Goal: Task Accomplishment & Management: Use online tool/utility

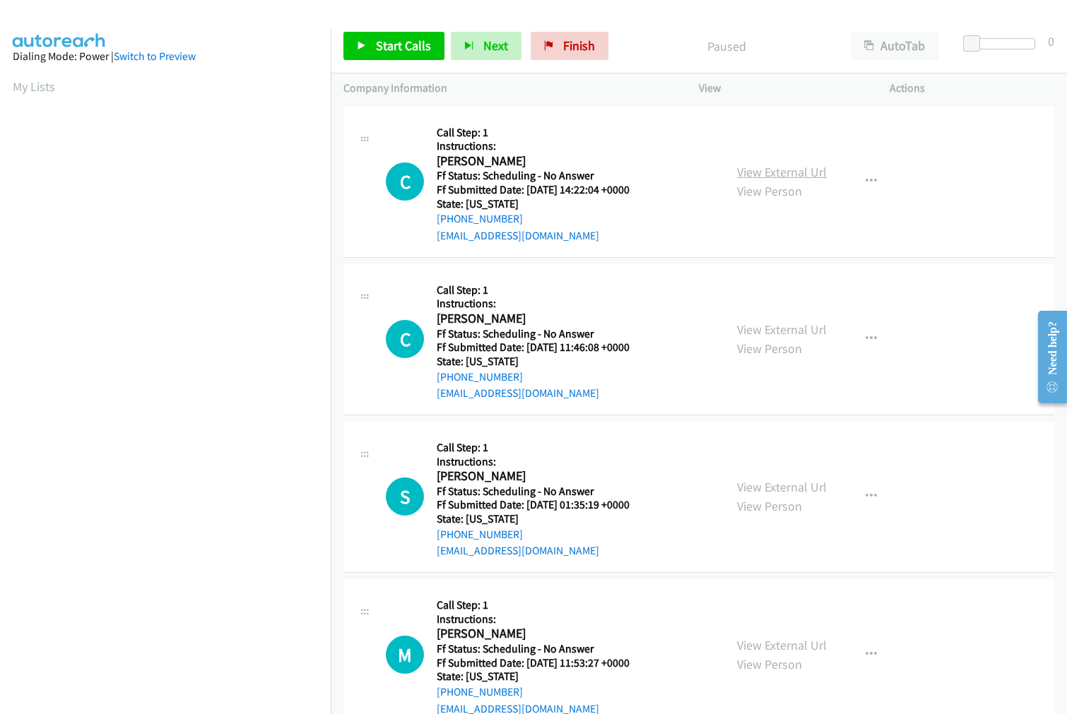
click at [766, 174] on link "View External Url" at bounding box center [782, 172] width 90 height 16
click at [763, 326] on link "View External Url" at bounding box center [782, 329] width 90 height 16
click at [766, 483] on link "View External Url" at bounding box center [782, 487] width 90 height 16
click at [771, 643] on link "View External Url" at bounding box center [782, 645] width 90 height 16
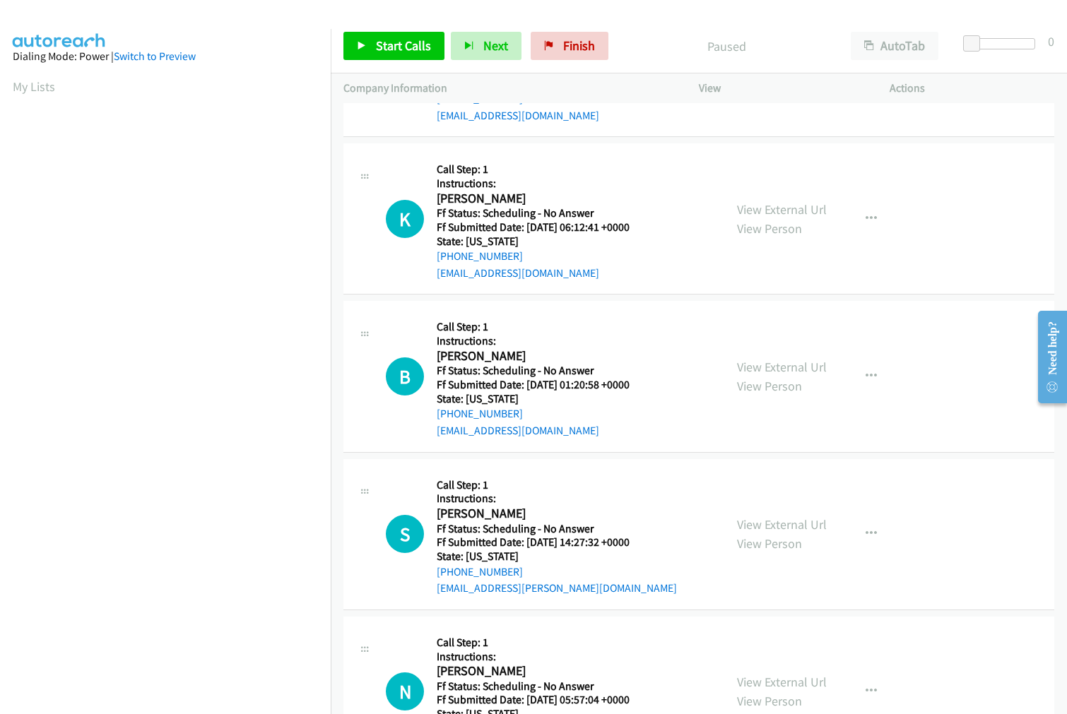
scroll to position [627, 0]
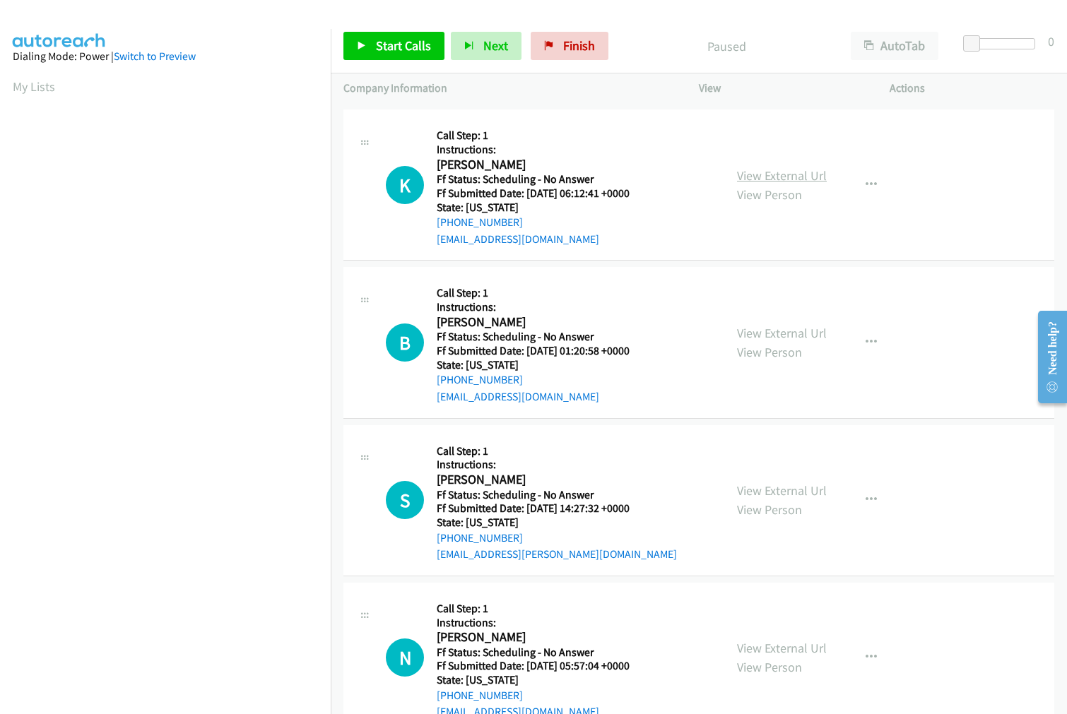
click at [779, 174] on link "View External Url" at bounding box center [782, 175] width 90 height 16
click at [772, 331] on link "View External Url" at bounding box center [782, 333] width 90 height 16
click at [770, 490] on link "View External Url" at bounding box center [782, 490] width 90 height 16
click at [773, 643] on link "View External Url" at bounding box center [782, 648] width 90 height 16
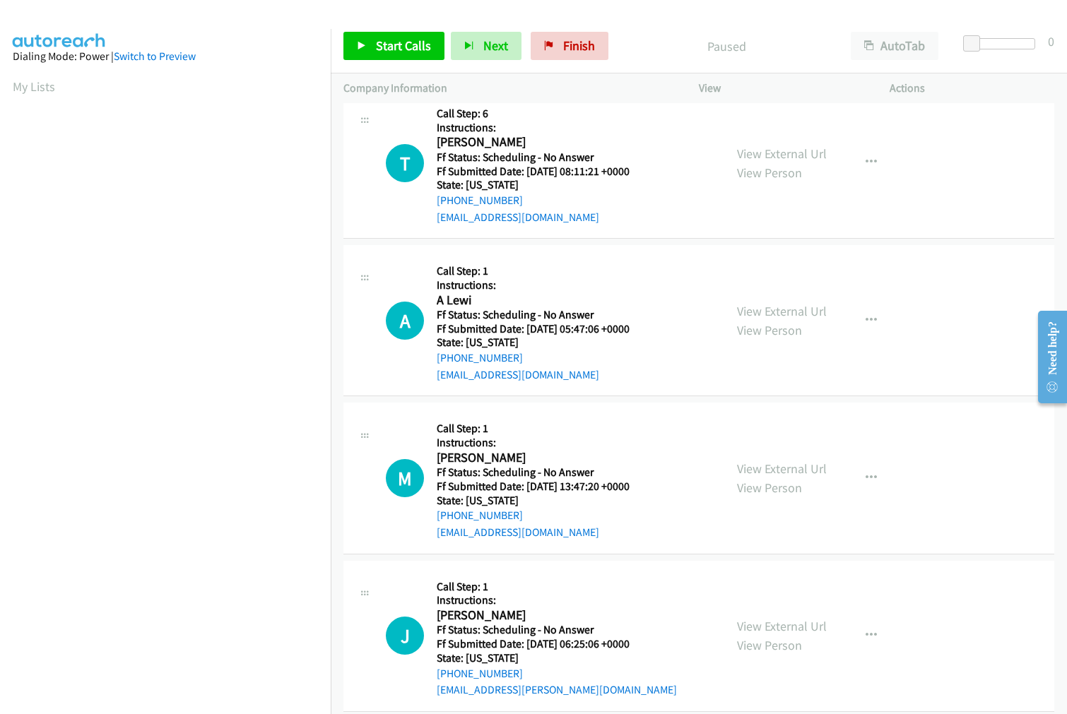
scroll to position [1255, 0]
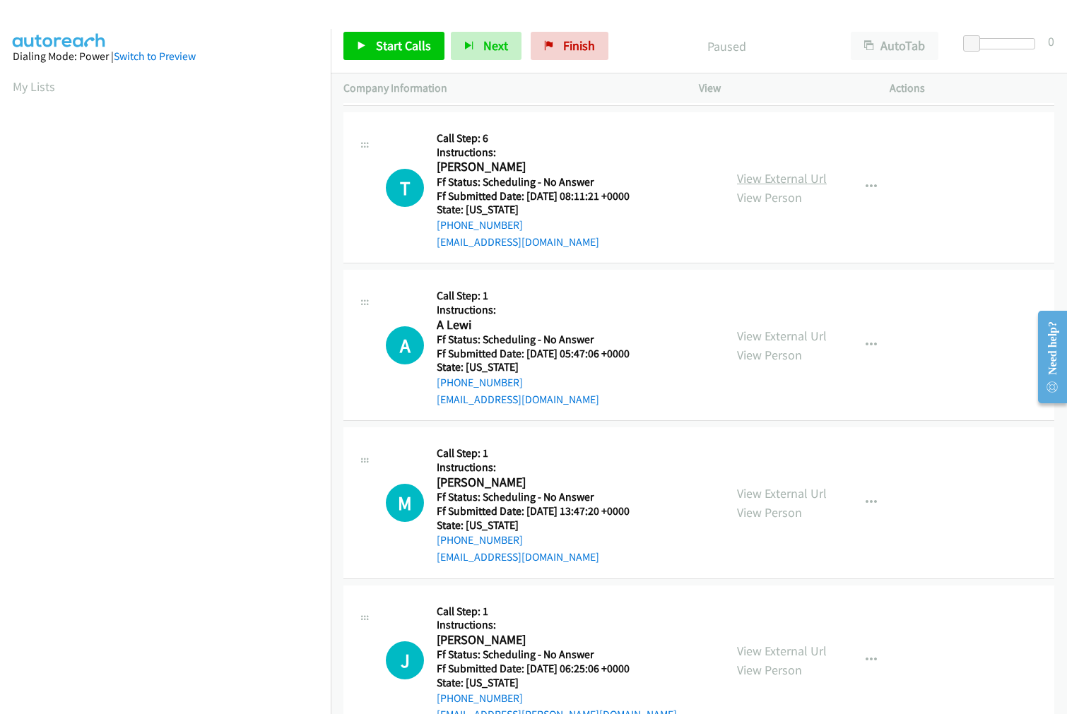
click at [785, 177] on link "View External Url" at bounding box center [782, 178] width 90 height 16
click at [779, 333] on link "View External Url" at bounding box center [782, 336] width 90 height 16
click at [785, 485] on link "View External Url" at bounding box center [782, 493] width 90 height 16
click at [757, 653] on link "View External Url" at bounding box center [782, 651] width 90 height 16
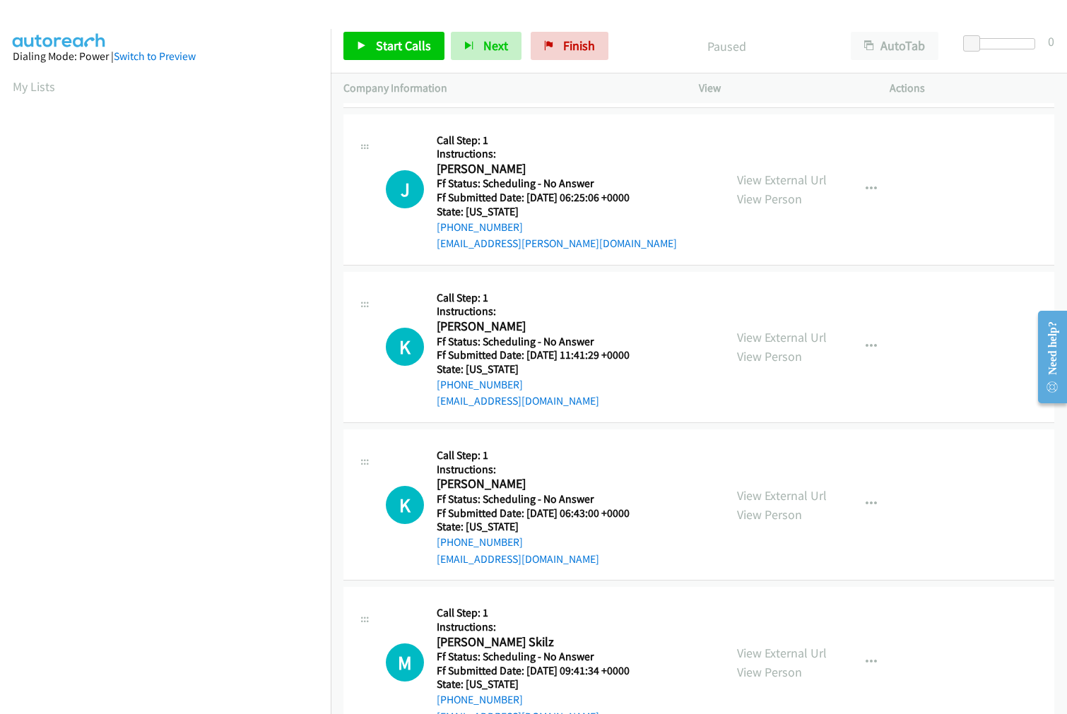
scroll to position [1771, 0]
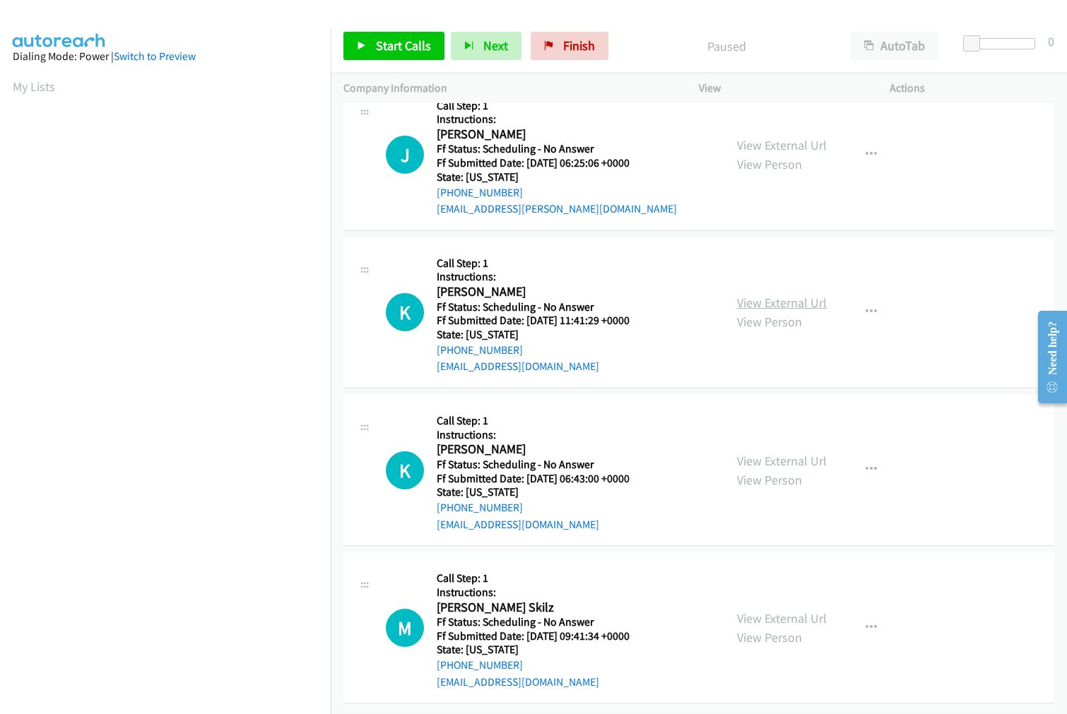
click at [787, 295] on link "View External Url" at bounding box center [782, 303] width 90 height 16
click at [770, 453] on link "View External Url" at bounding box center [782, 461] width 90 height 16
click at [771, 610] on link "View External Url" at bounding box center [782, 618] width 90 height 16
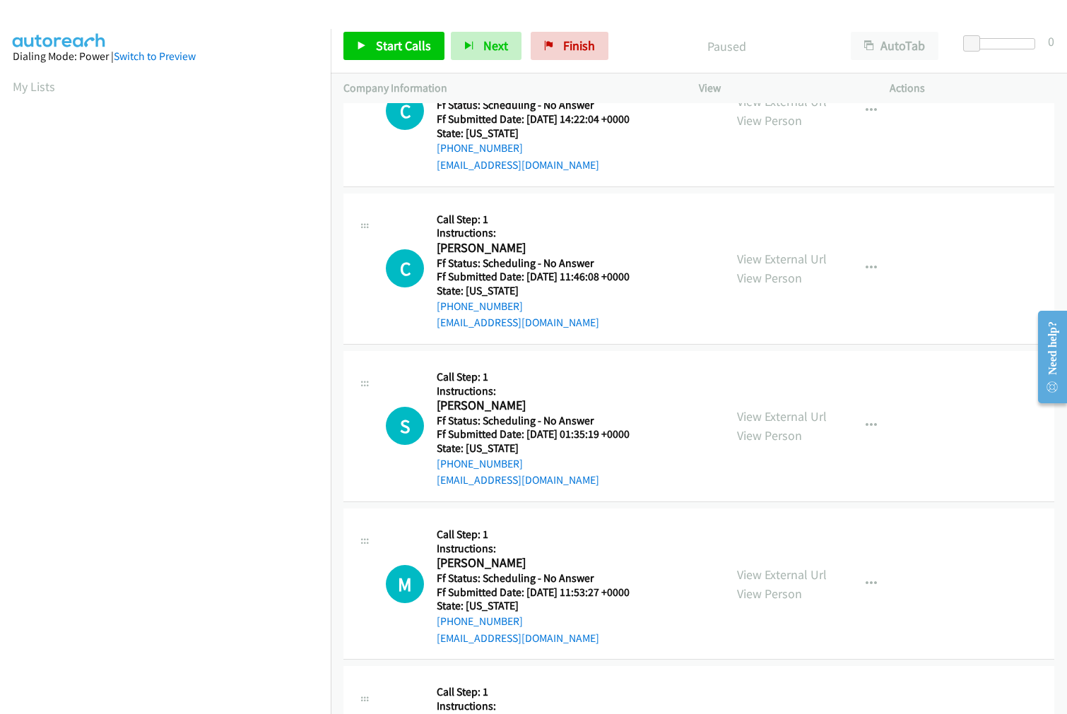
scroll to position [0, 0]
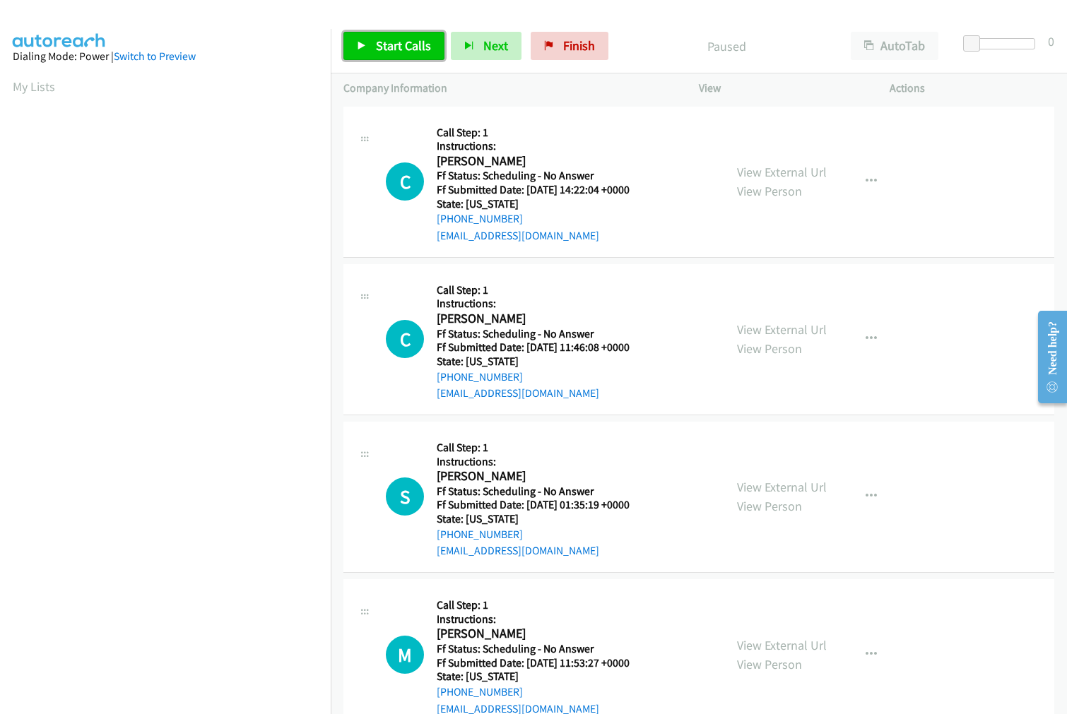
click at [379, 41] on span "Start Calls" at bounding box center [403, 45] width 55 height 16
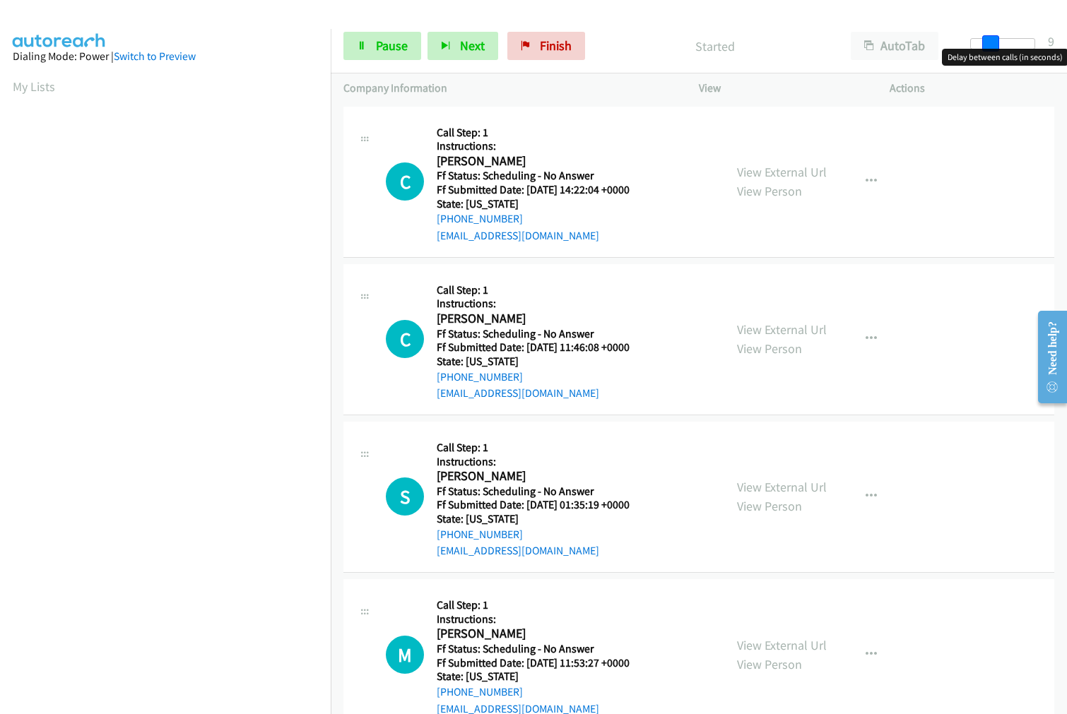
drag, startPoint x: 971, startPoint y: 39, endPoint x: 990, endPoint y: 38, distance: 19.1
click at [990, 38] on span at bounding box center [990, 43] width 17 height 17
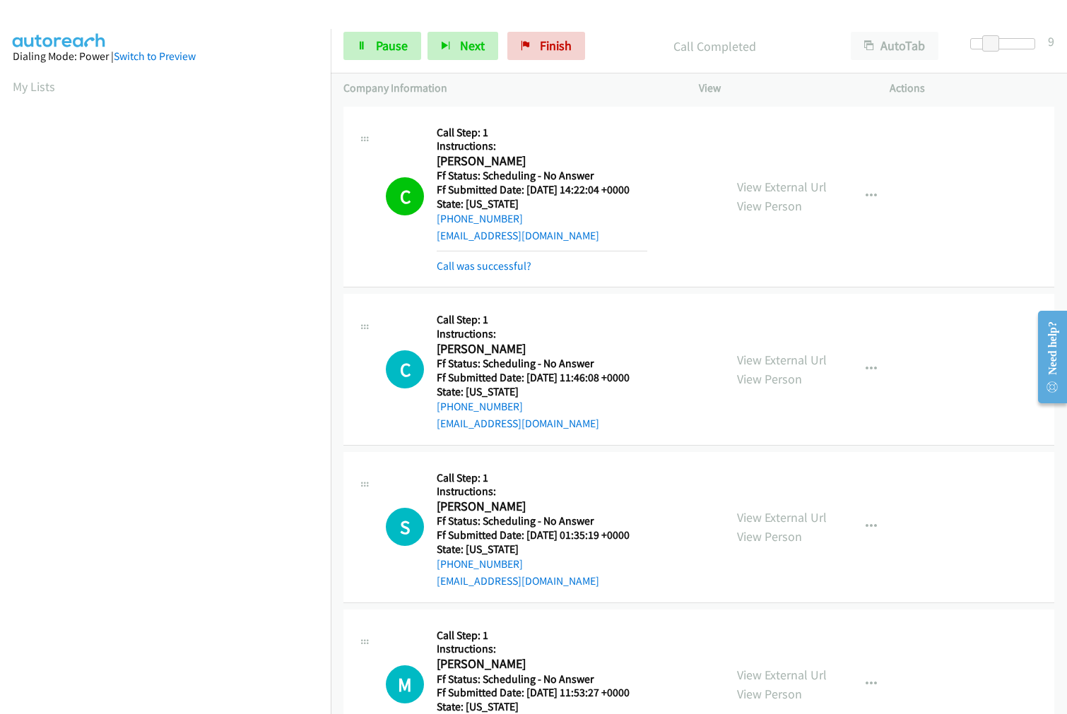
scroll to position [79, 0]
click at [490, 266] on link "Call was successful?" at bounding box center [484, 265] width 95 height 13
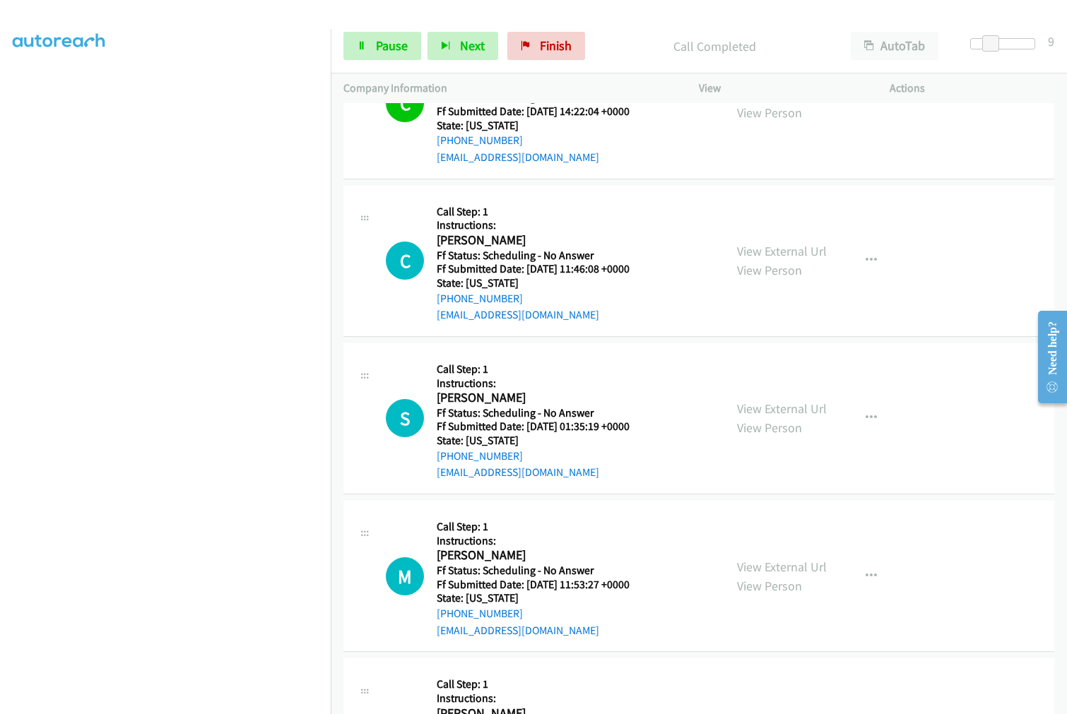
scroll to position [157, 0]
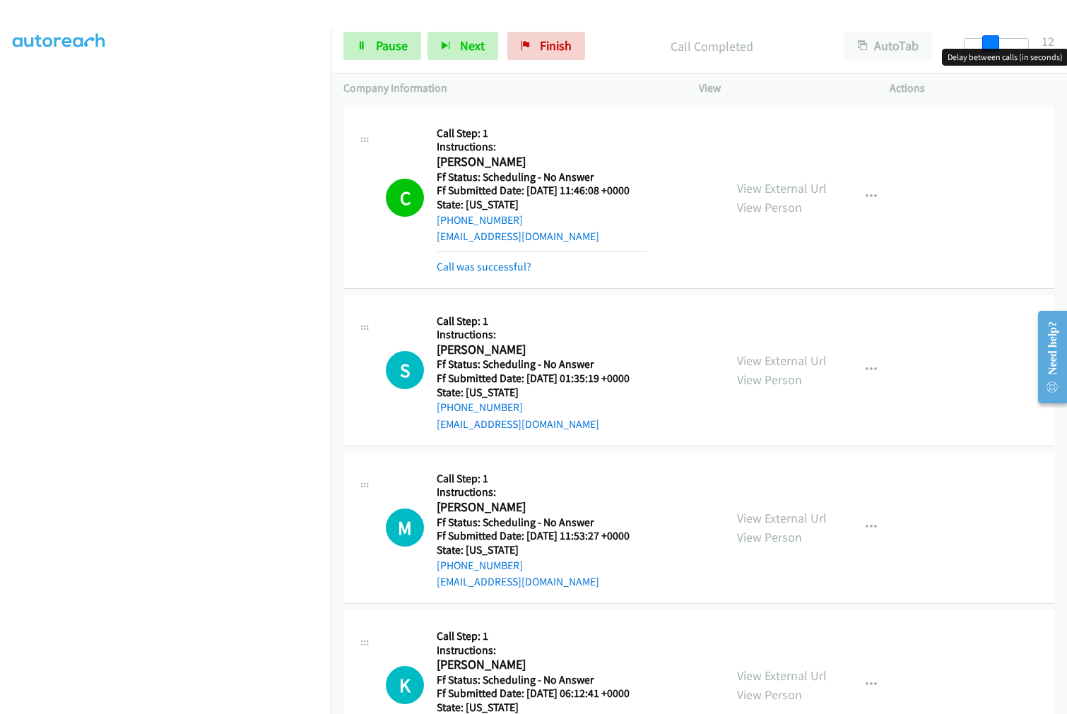
click at [996, 44] on span at bounding box center [990, 43] width 17 height 17
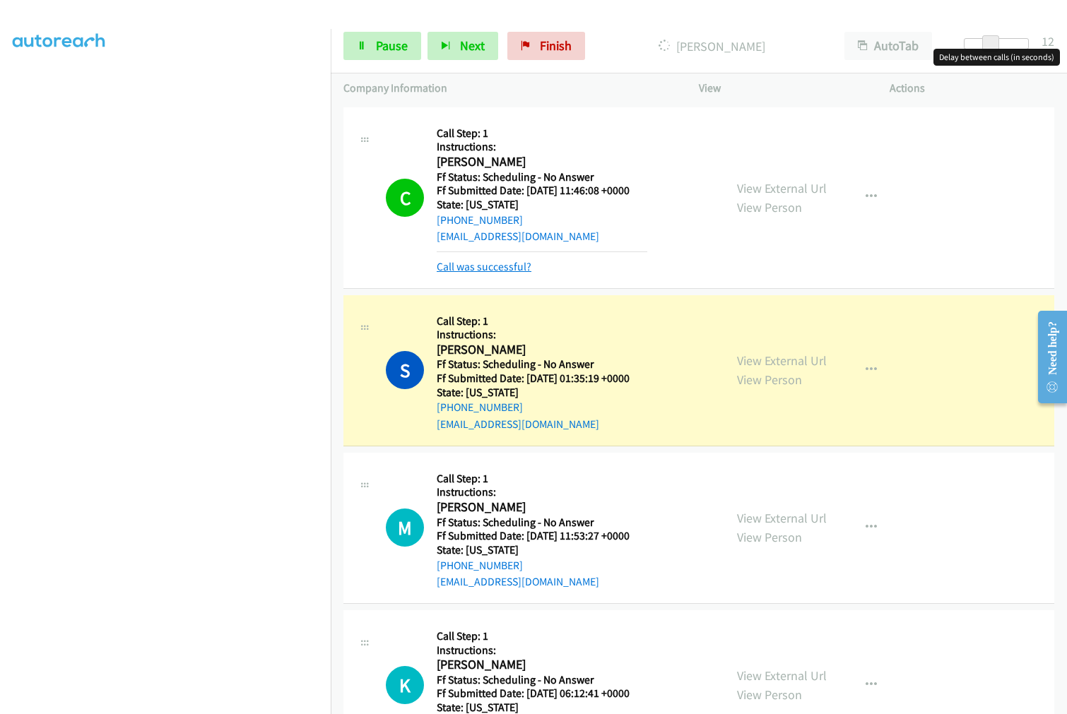
click at [461, 262] on link "Call was successful?" at bounding box center [484, 266] width 95 height 13
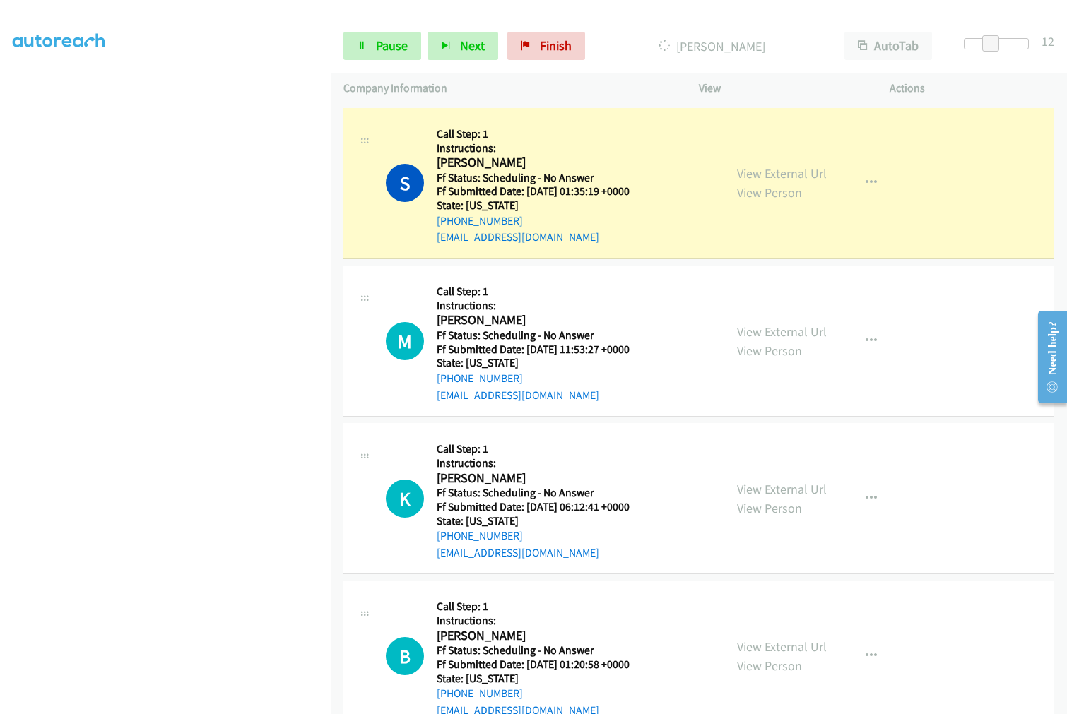
scroll to position [392, 0]
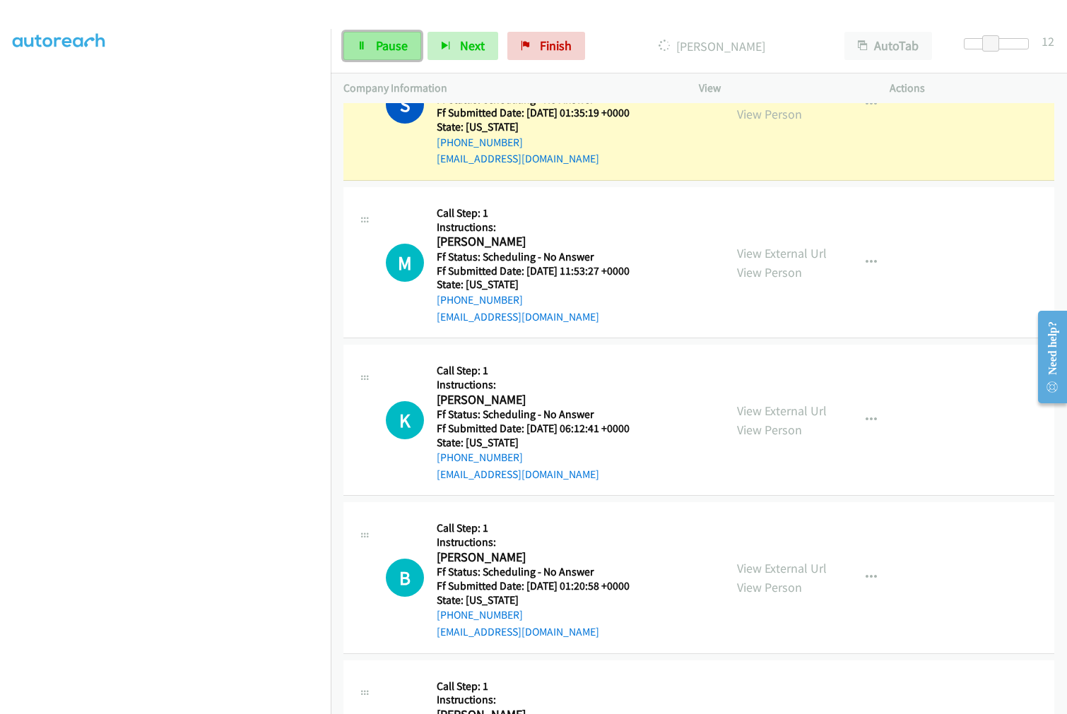
click at [390, 46] on span "Pause" at bounding box center [392, 45] width 32 height 16
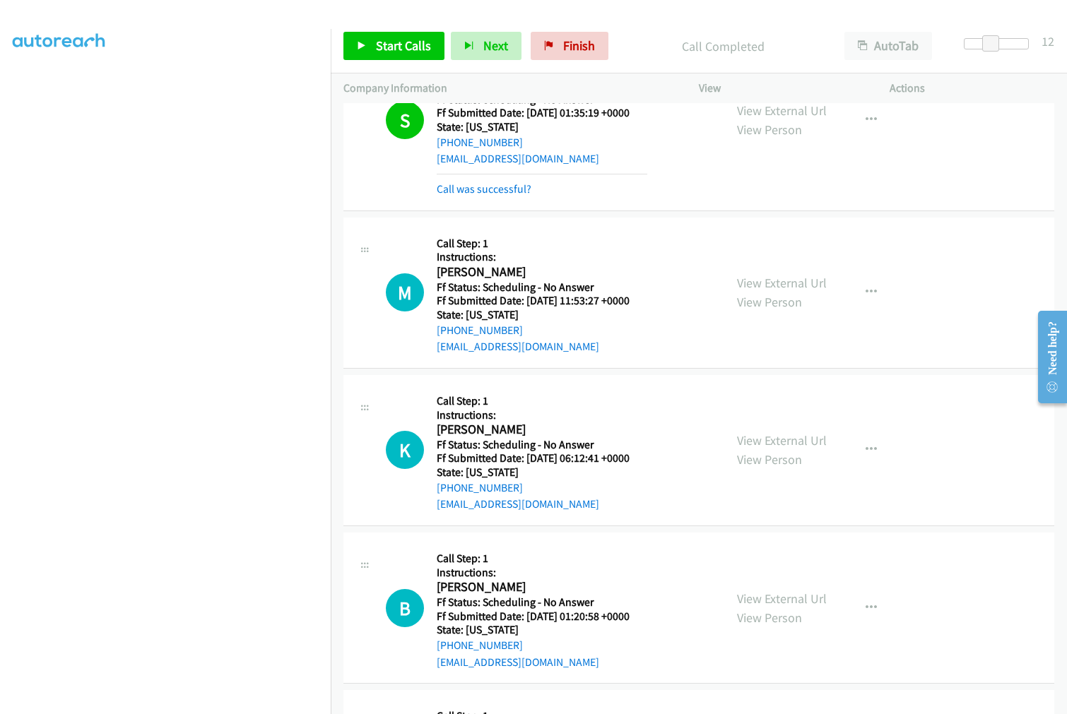
scroll to position [407, 0]
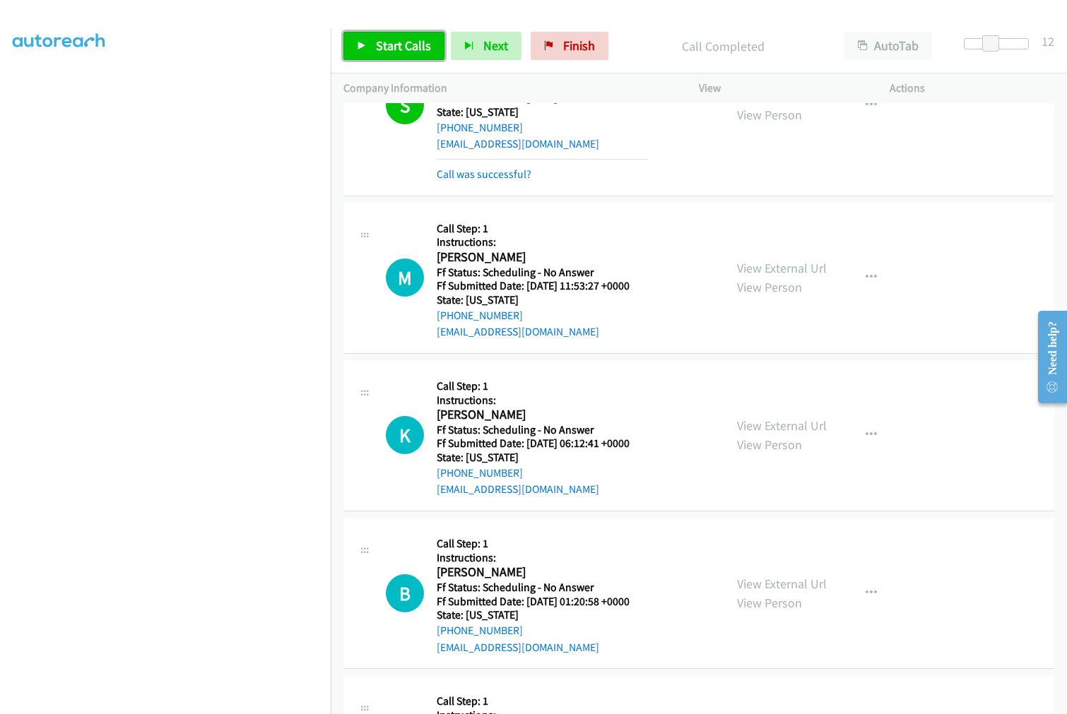
click at [381, 45] on span "Start Calls" at bounding box center [403, 45] width 55 height 16
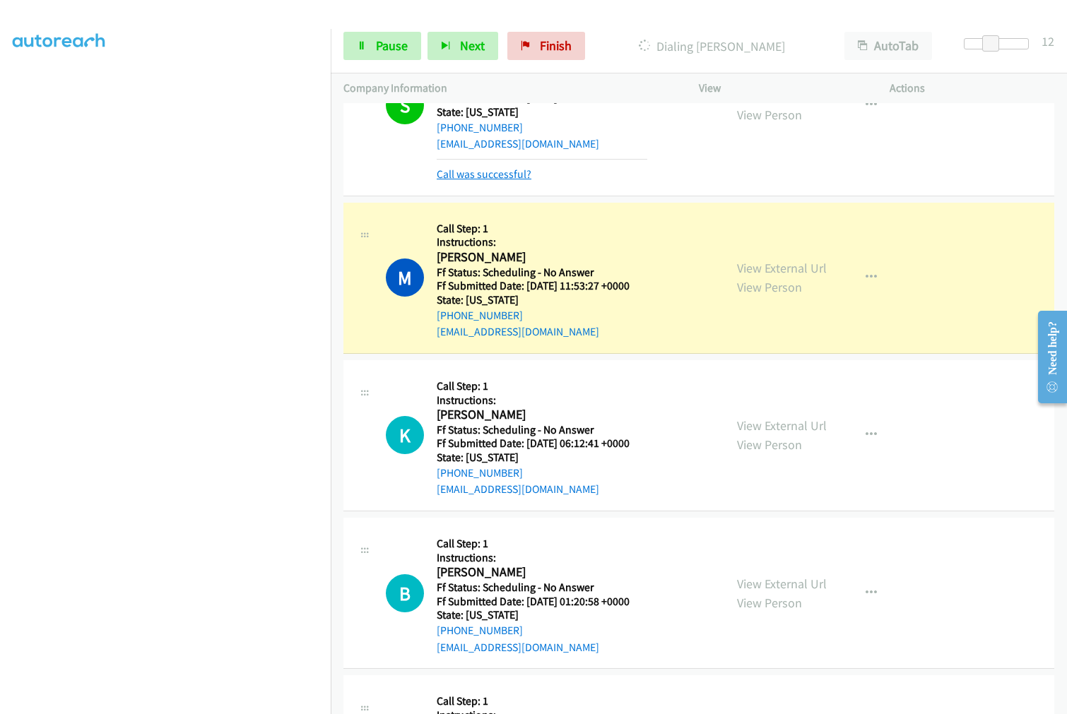
click at [470, 172] on link "Call was successful?" at bounding box center [484, 173] width 95 height 13
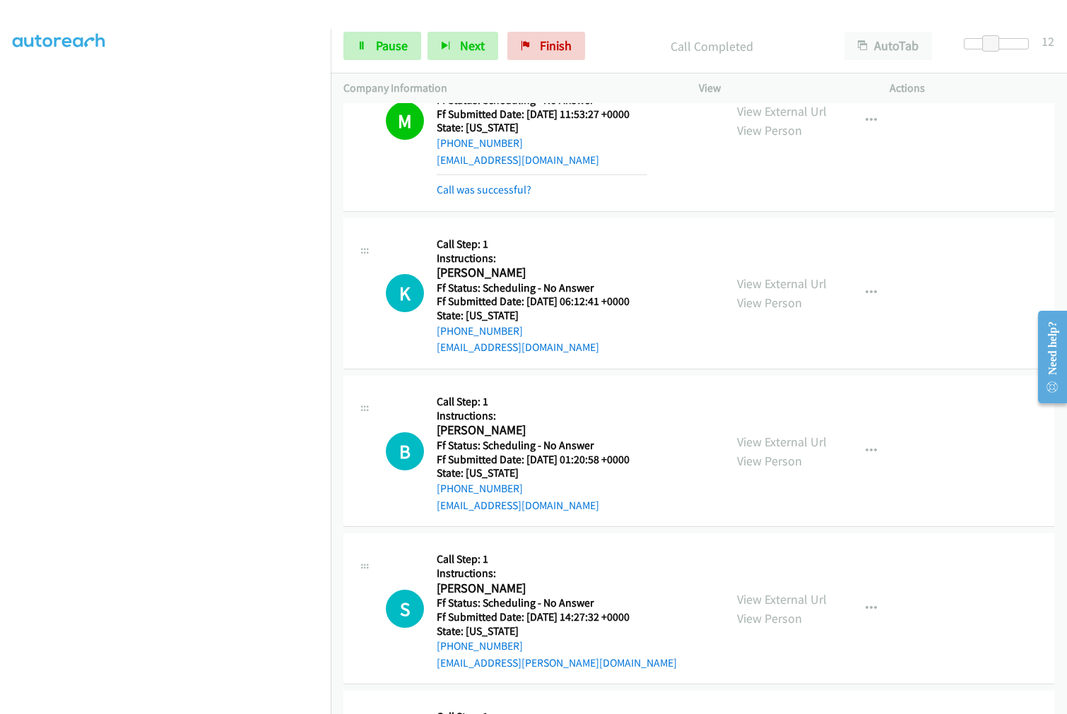
scroll to position [564, 0]
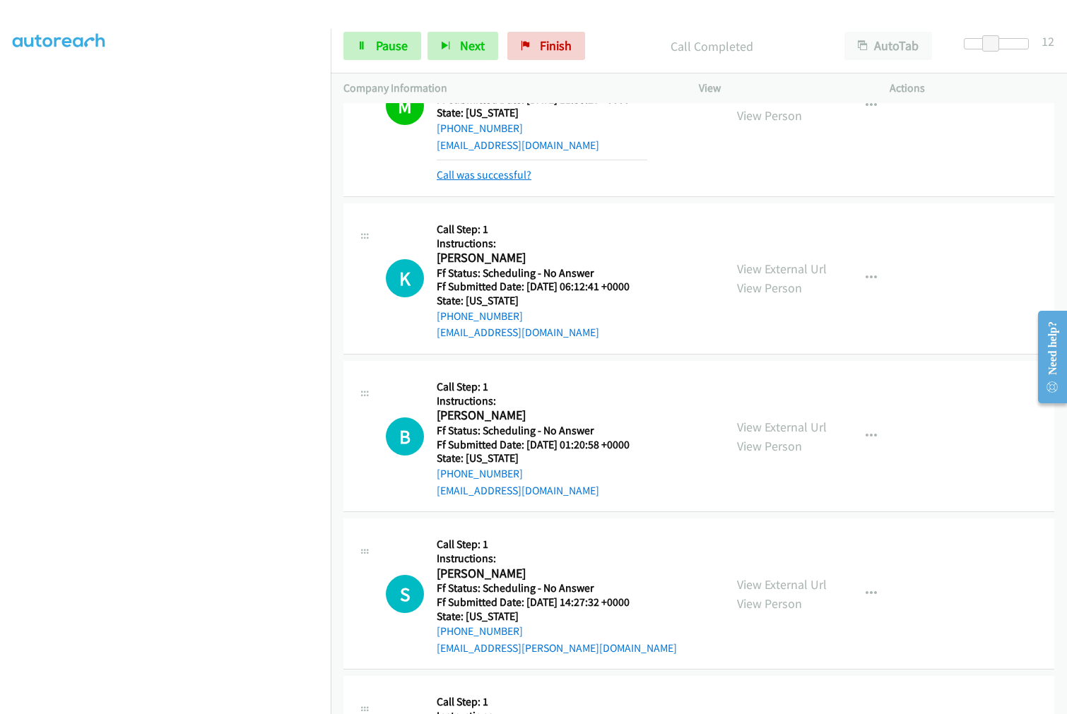
click at [494, 175] on link "Call was successful?" at bounding box center [484, 174] width 95 height 13
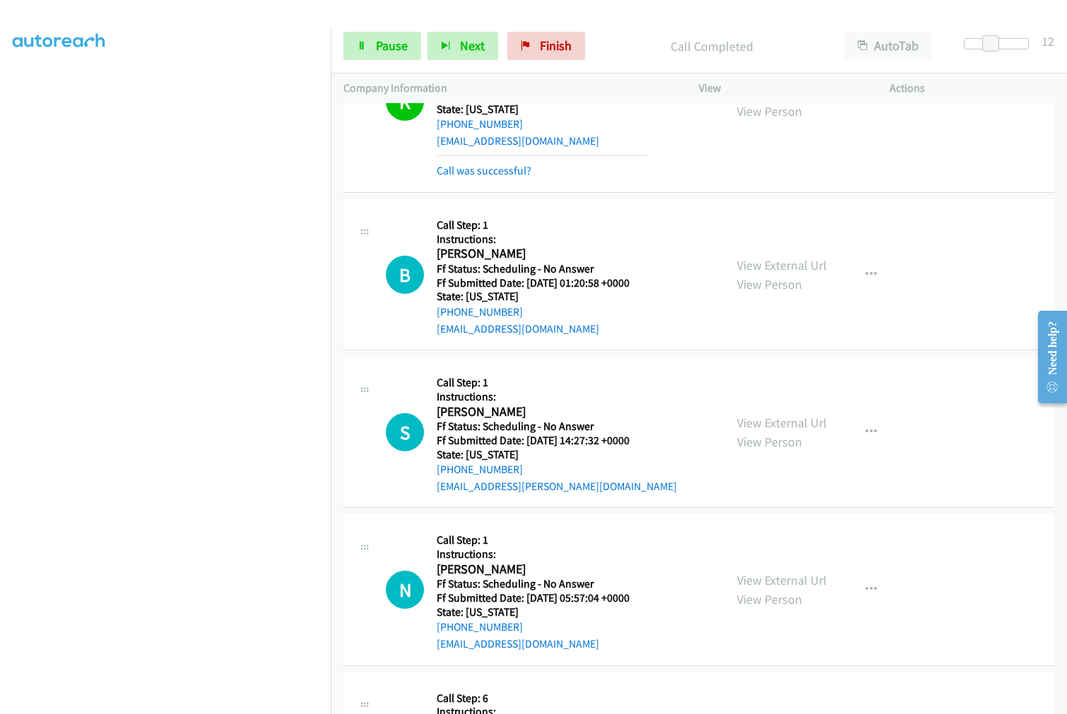
scroll to position [740, 0]
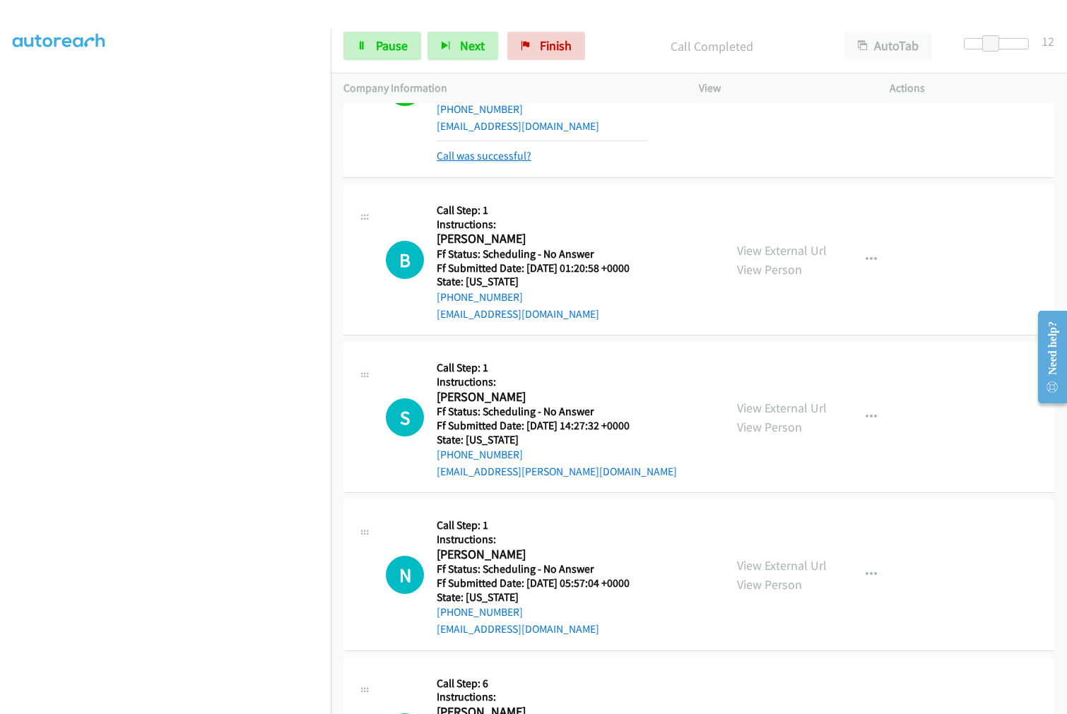
click at [489, 154] on link "Call was successful?" at bounding box center [484, 155] width 95 height 13
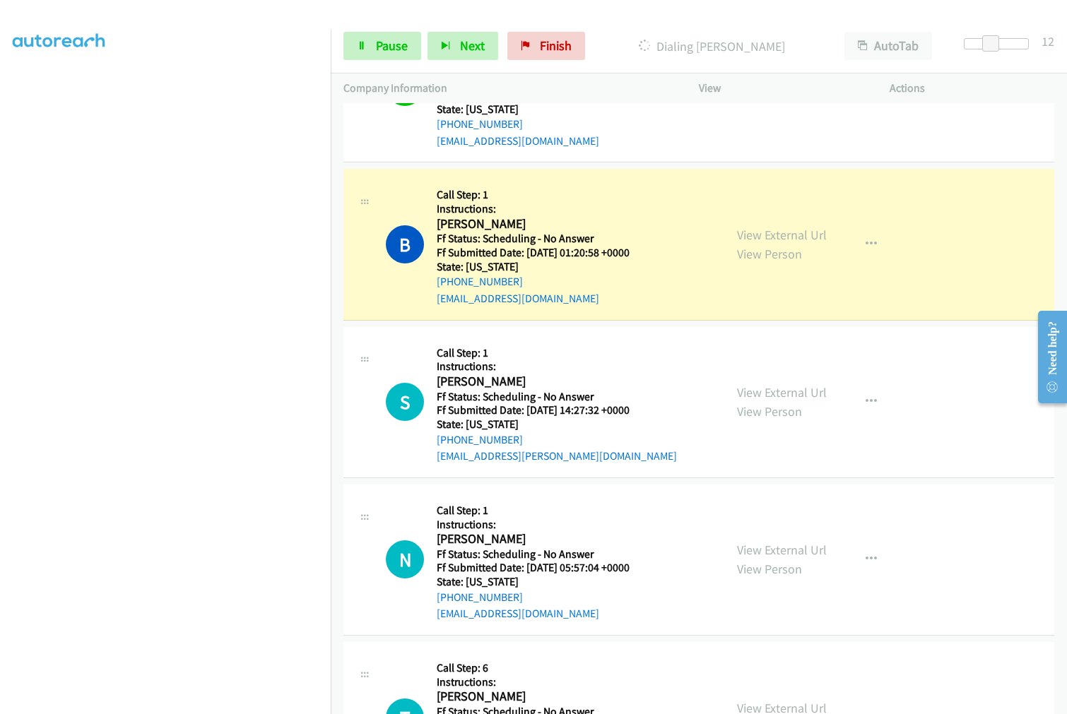
scroll to position [804, 0]
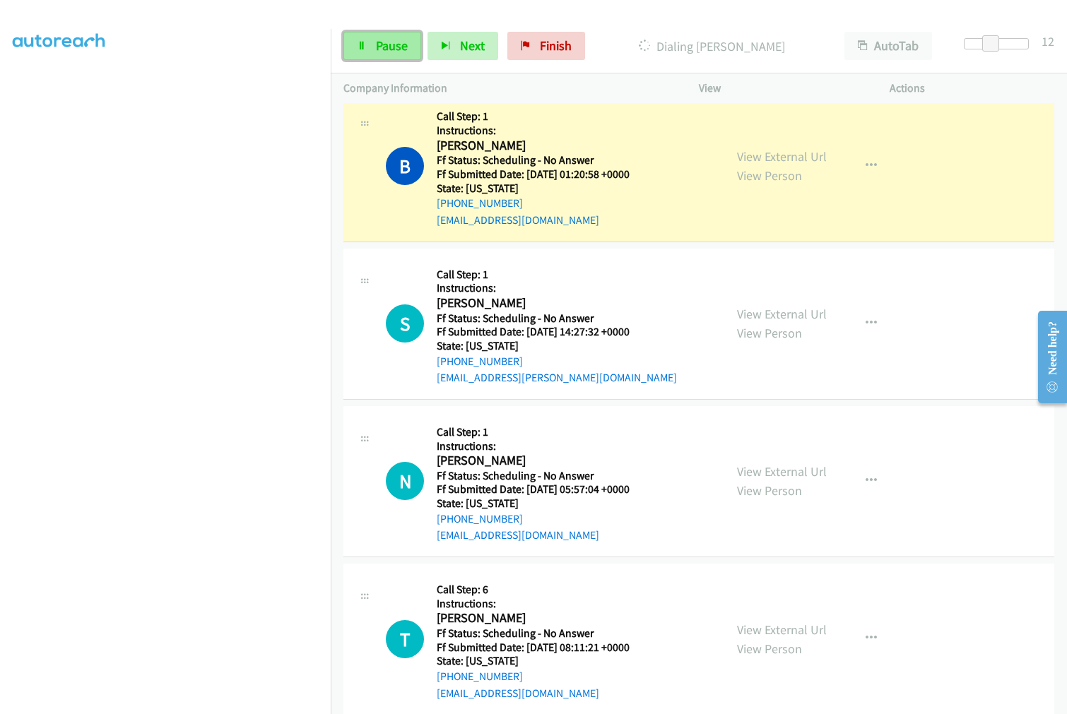
click at [384, 46] on span "Pause" at bounding box center [392, 45] width 32 height 16
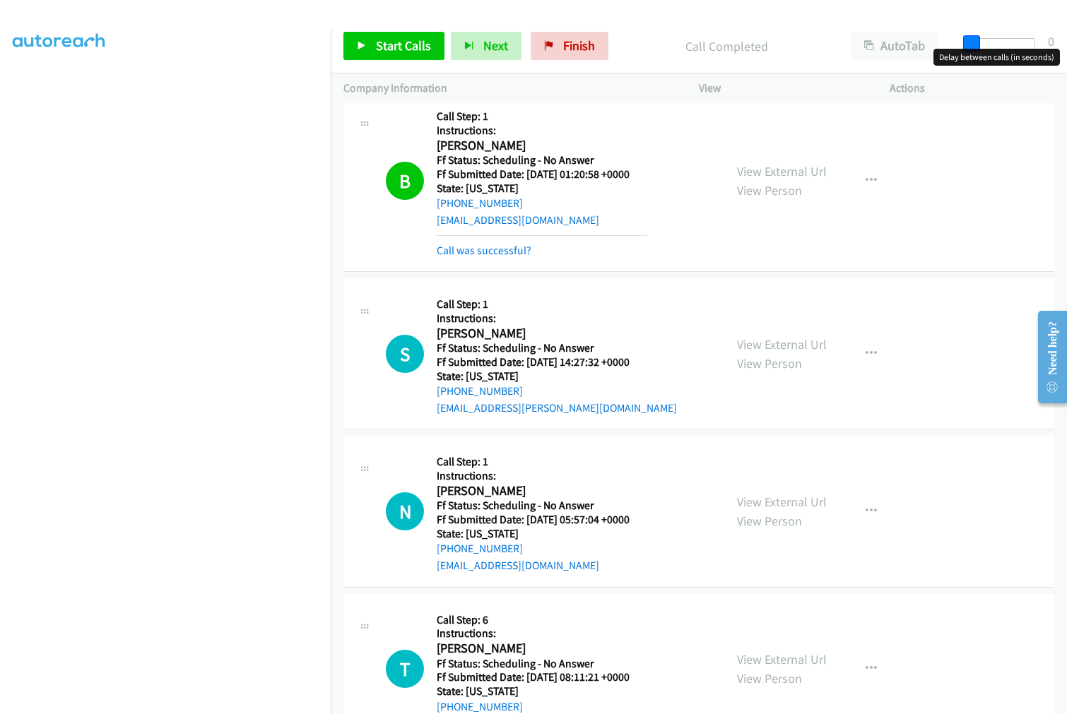
drag, startPoint x: 988, startPoint y: 44, endPoint x: 942, endPoint y: 45, distance: 45.2
click at [942, 45] on div "Start Calls Pause Next Finish Call Completed AutoTab AutoTab 0" at bounding box center [699, 46] width 736 height 54
click at [389, 48] on span "Start Calls" at bounding box center [403, 45] width 55 height 16
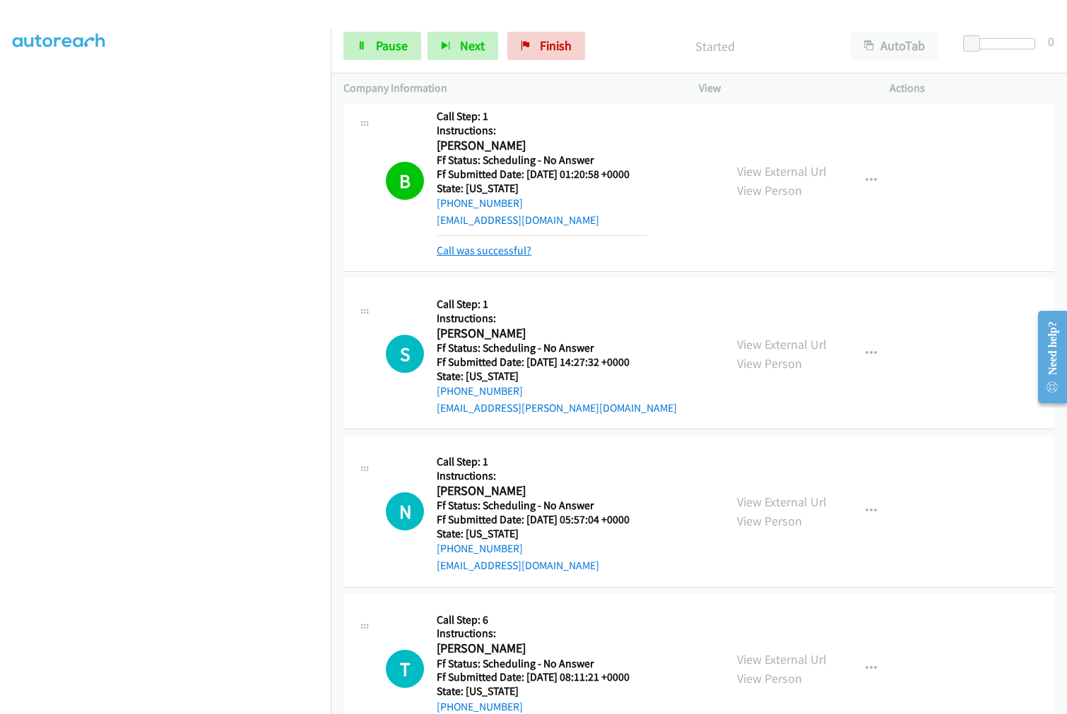
click at [471, 246] on link "Call was successful?" at bounding box center [484, 250] width 95 height 13
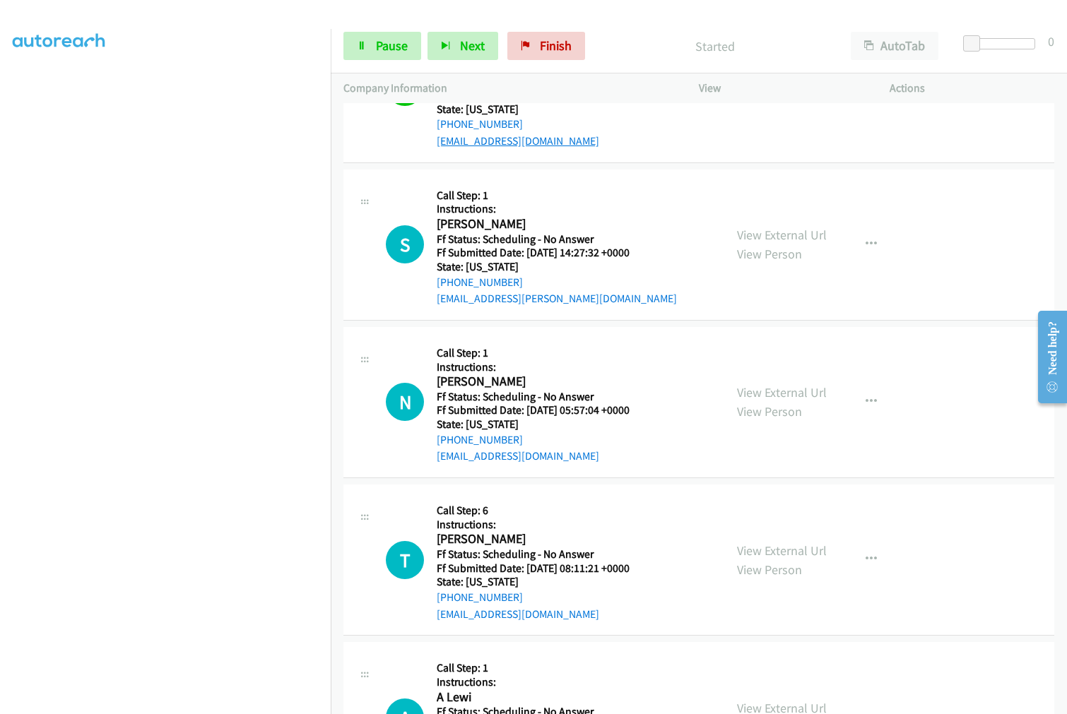
scroll to position [961, 0]
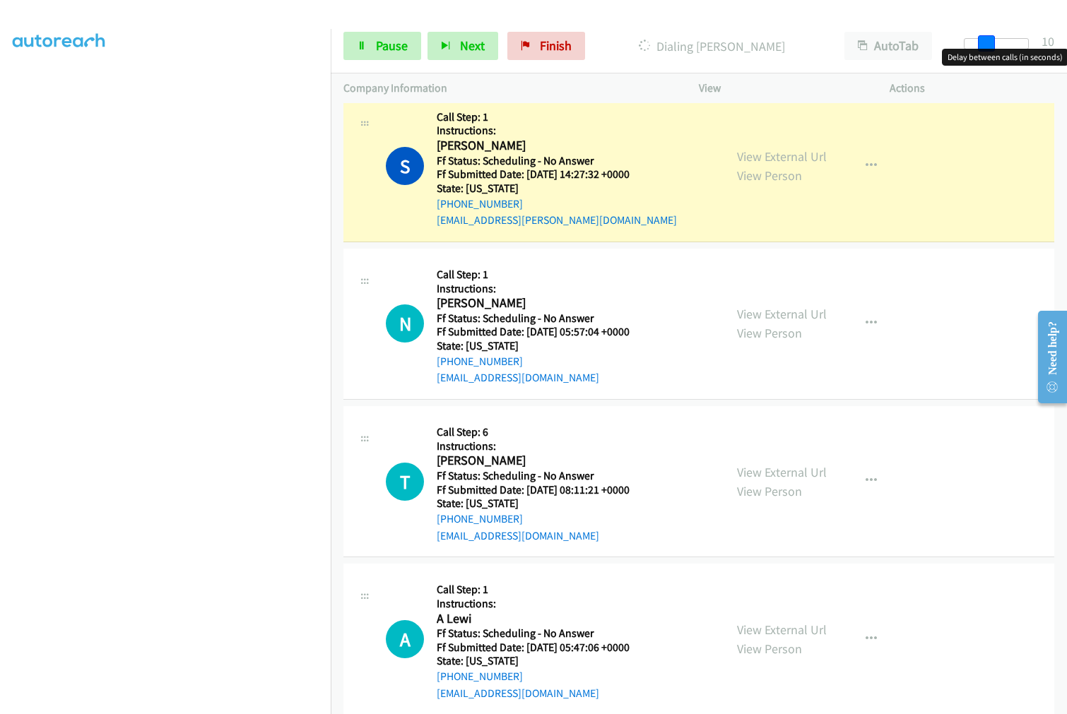
drag, startPoint x: 971, startPoint y: 44, endPoint x: 991, endPoint y: 49, distance: 21.3
click at [991, 49] on body "Start Calls Pause Next Finish Dialing [PERSON_NAME] AutoTab AutoTab 10 Company …" at bounding box center [533, 33] width 1067 height 67
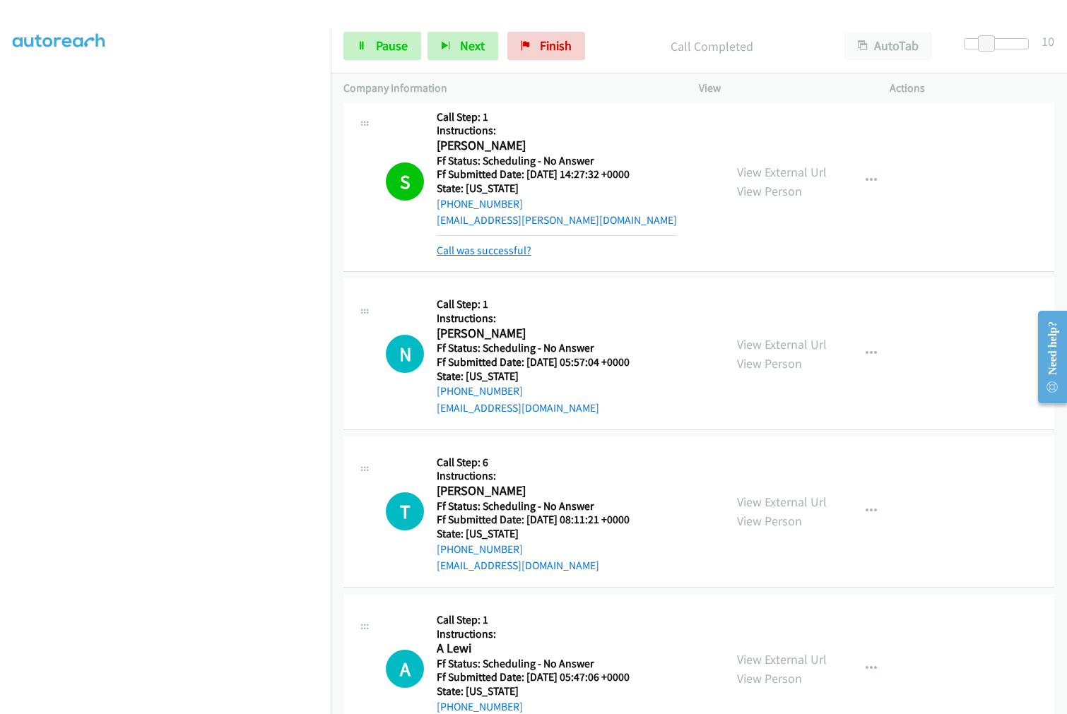
click at [504, 255] on link "Call was successful?" at bounding box center [484, 250] width 95 height 13
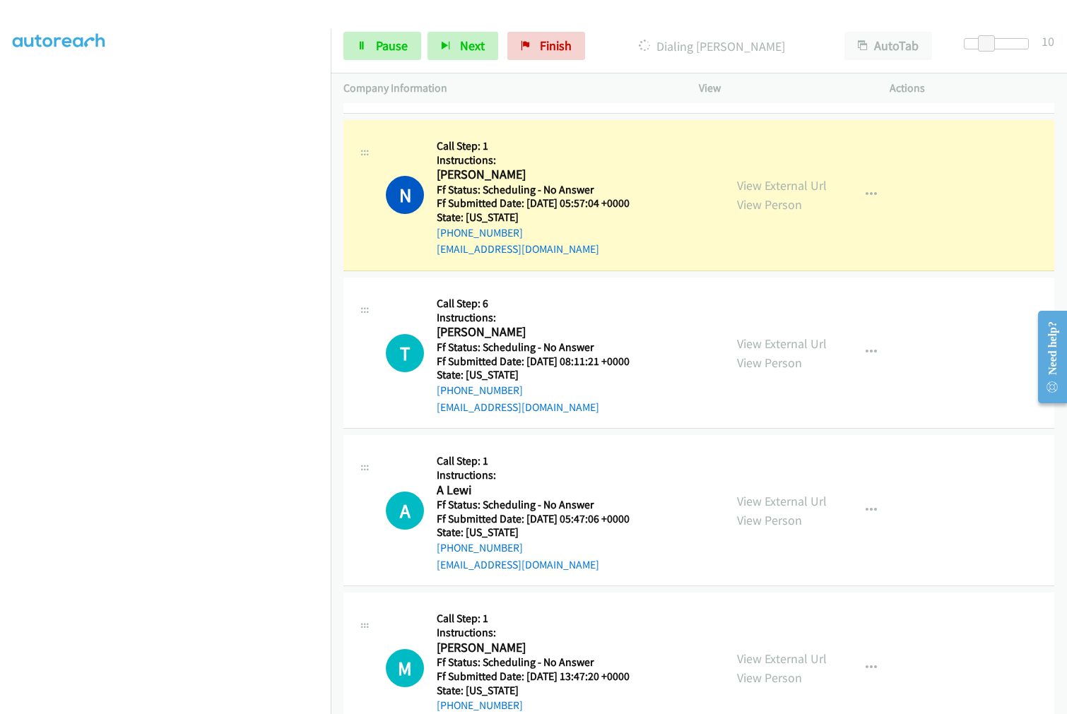
scroll to position [1118, 0]
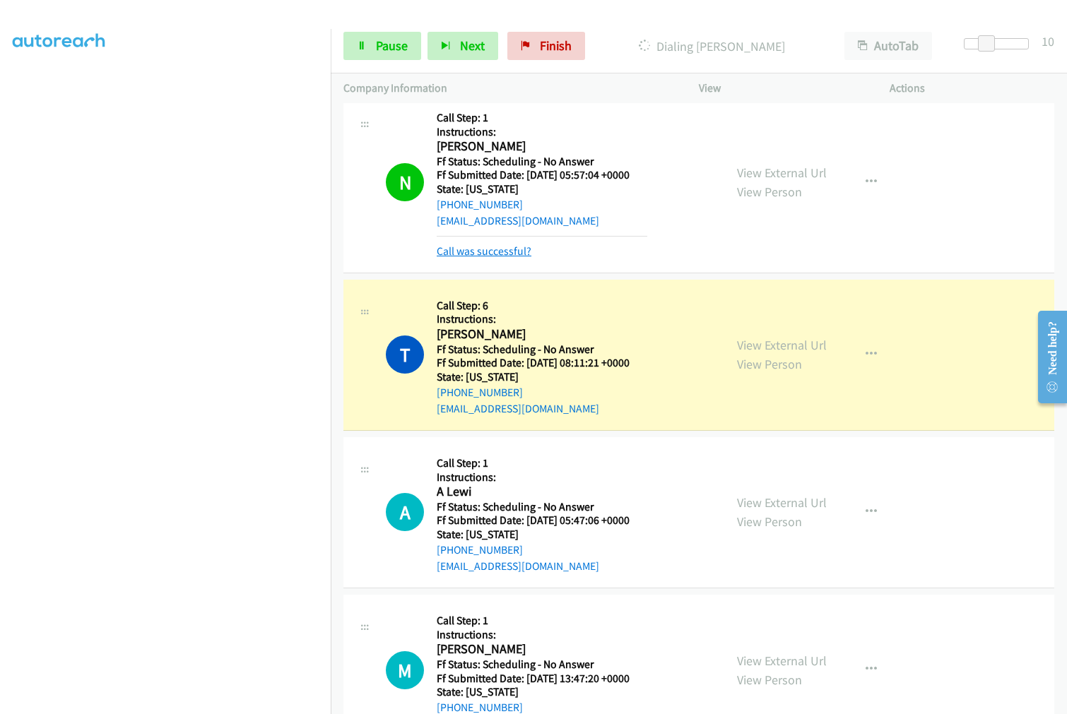
click at [516, 252] on link "Call was successful?" at bounding box center [484, 250] width 95 height 13
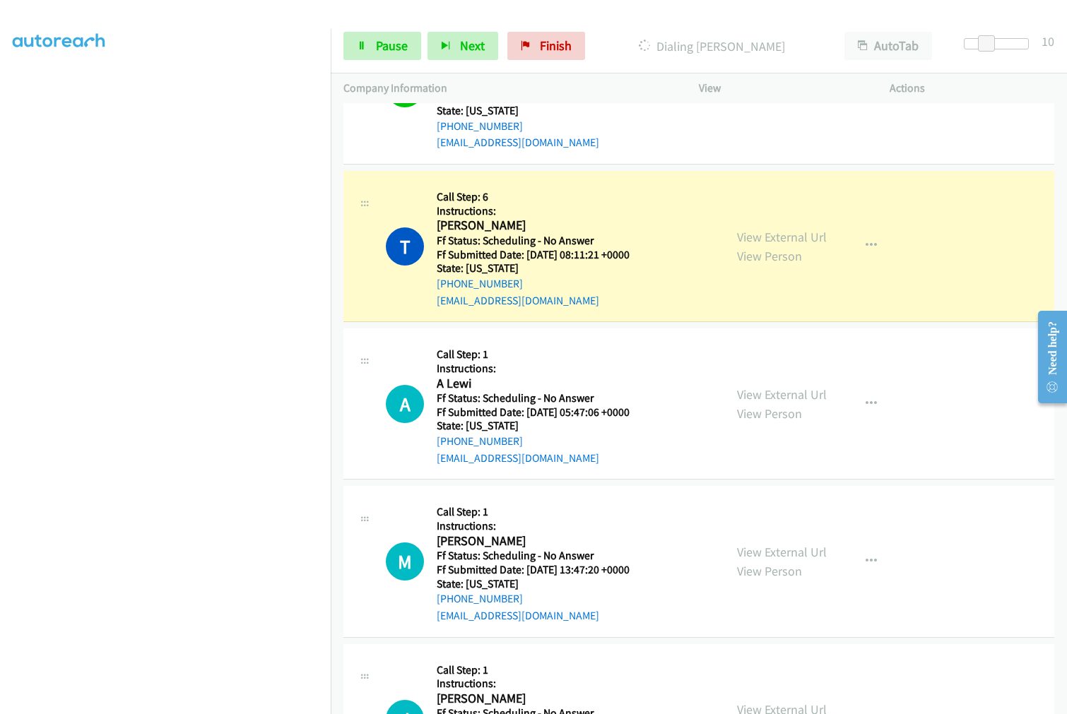
scroll to position [1275, 0]
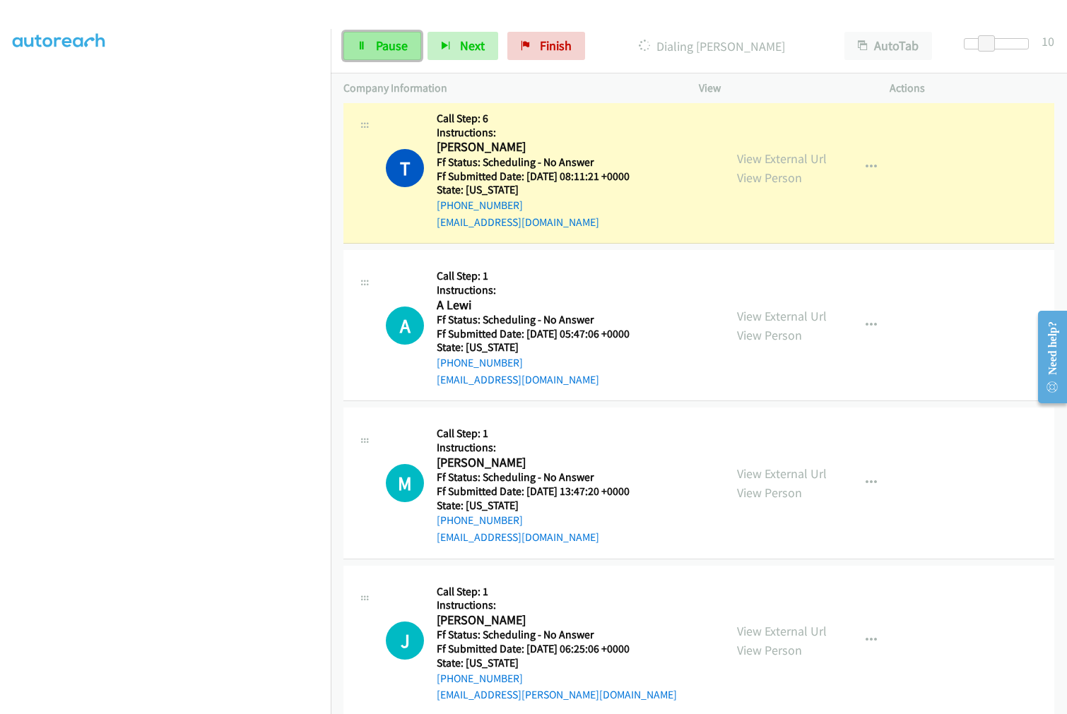
click at [376, 41] on span "Pause" at bounding box center [392, 45] width 32 height 16
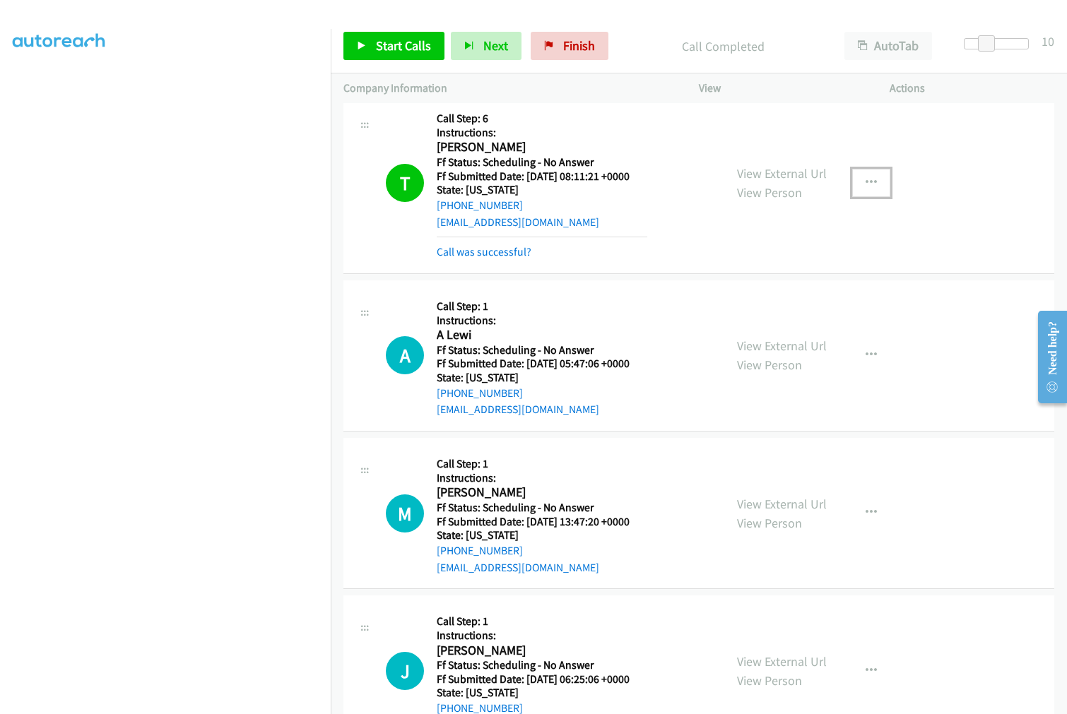
click at [865, 182] on icon "button" at bounding box center [870, 182] width 11 height 11
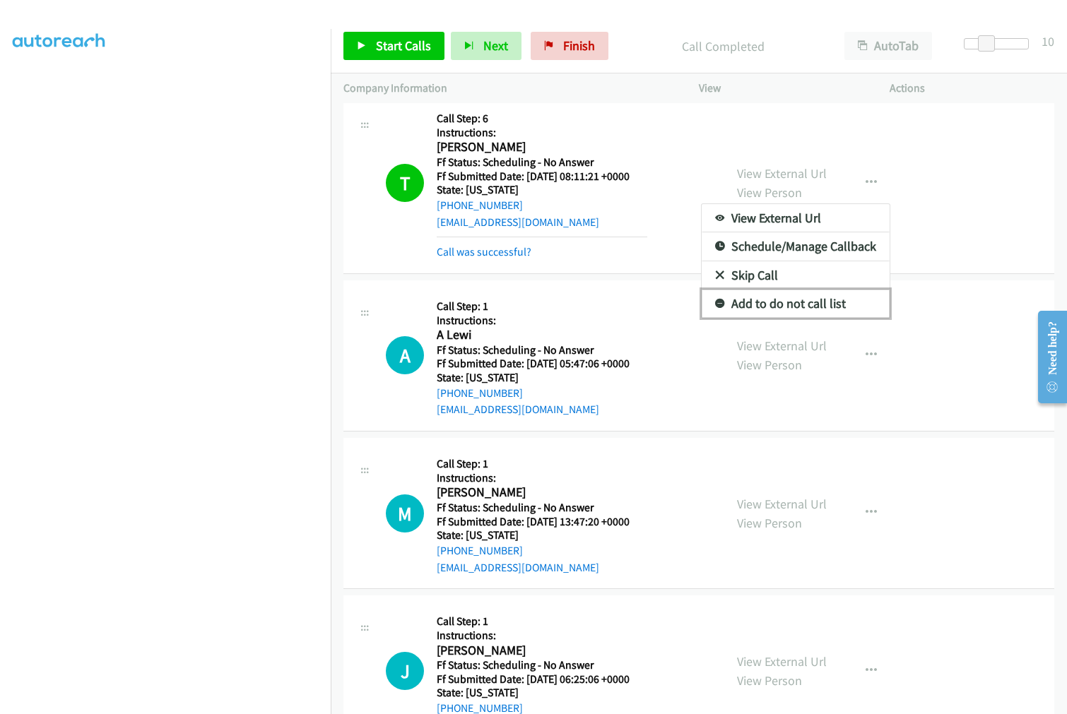
click at [757, 307] on link "Add to do not call list" at bounding box center [795, 304] width 188 height 28
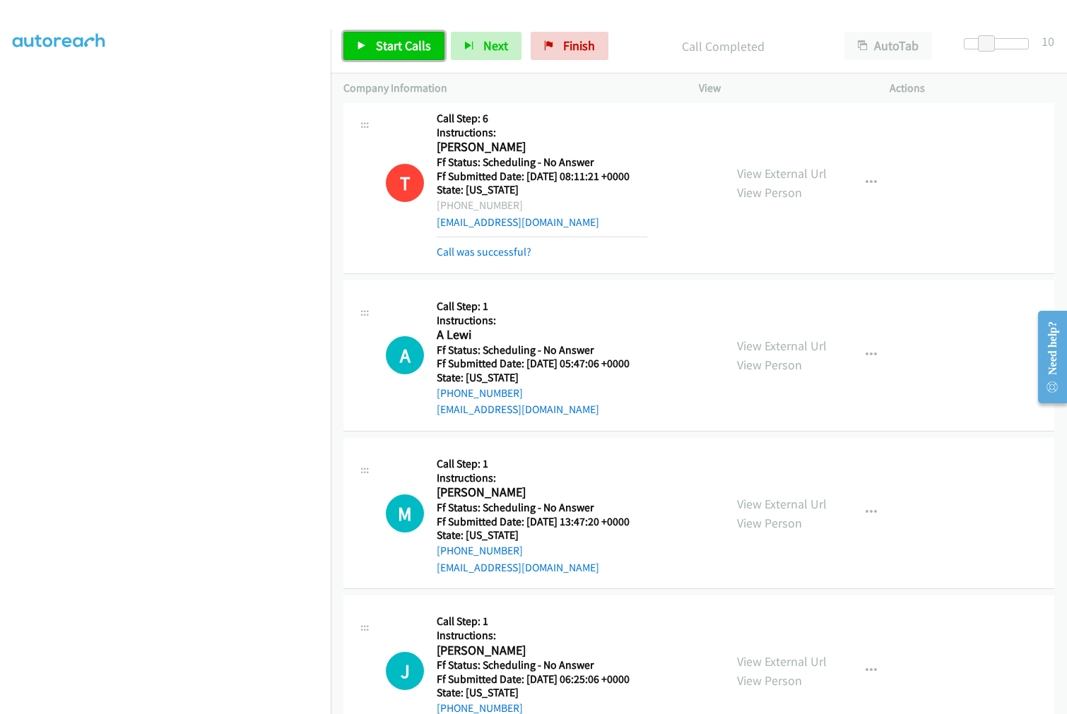
click at [410, 45] on span "Start Calls" at bounding box center [403, 45] width 55 height 16
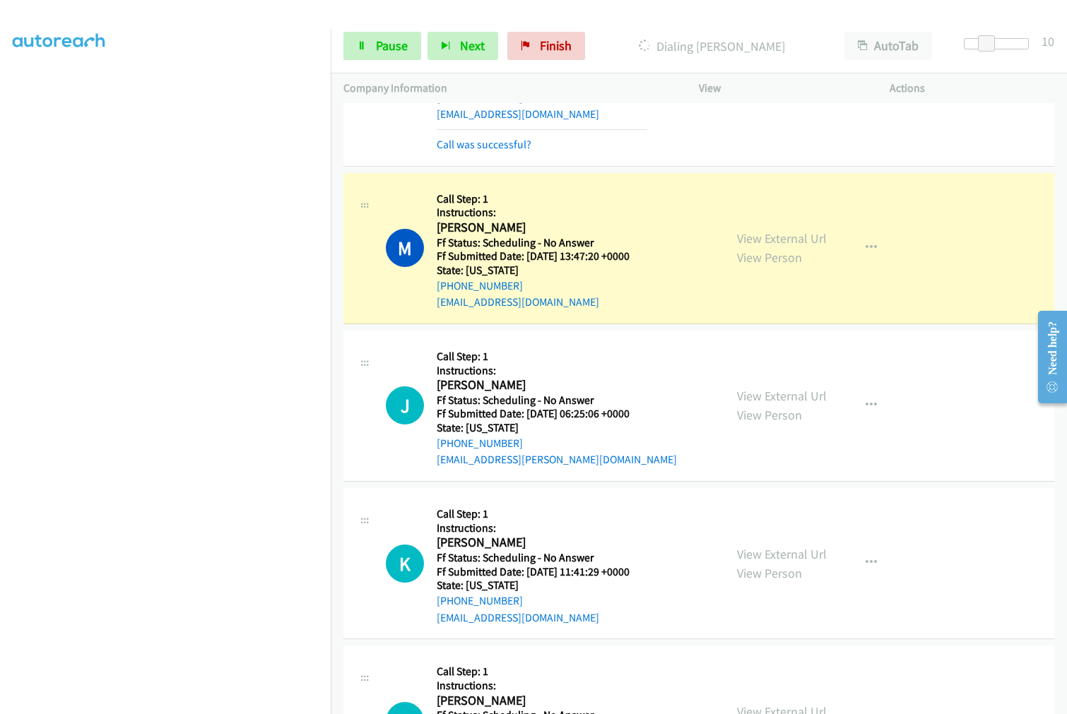
scroll to position [1589, 0]
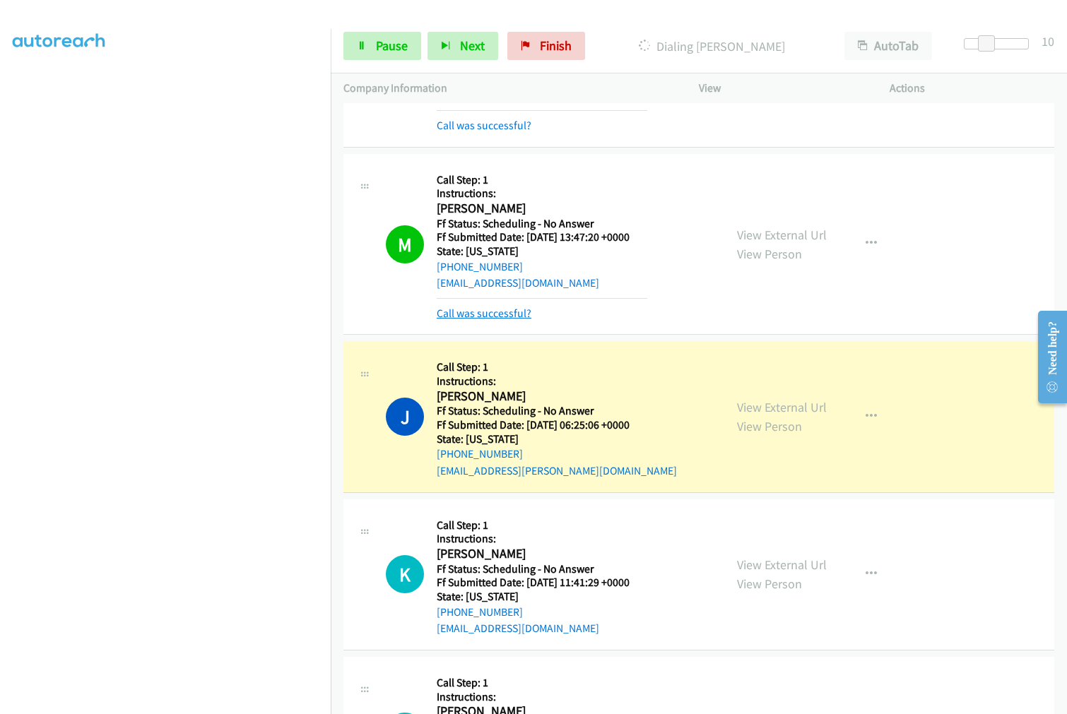
click at [472, 312] on link "Call was successful?" at bounding box center [484, 313] width 95 height 13
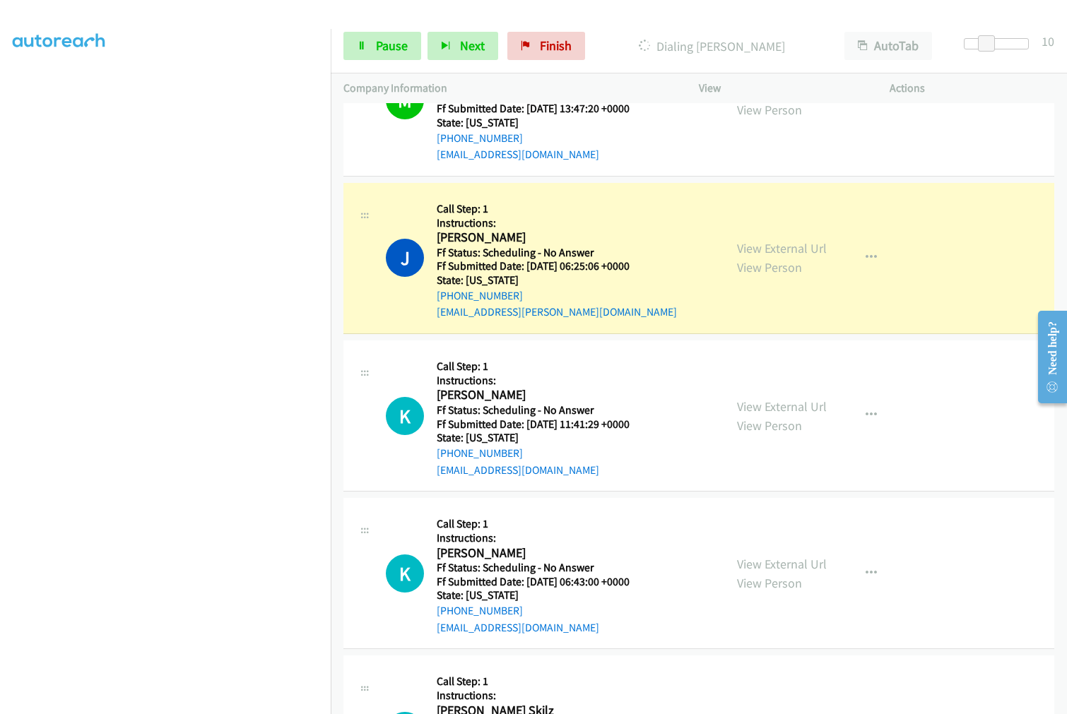
scroll to position [1746, 0]
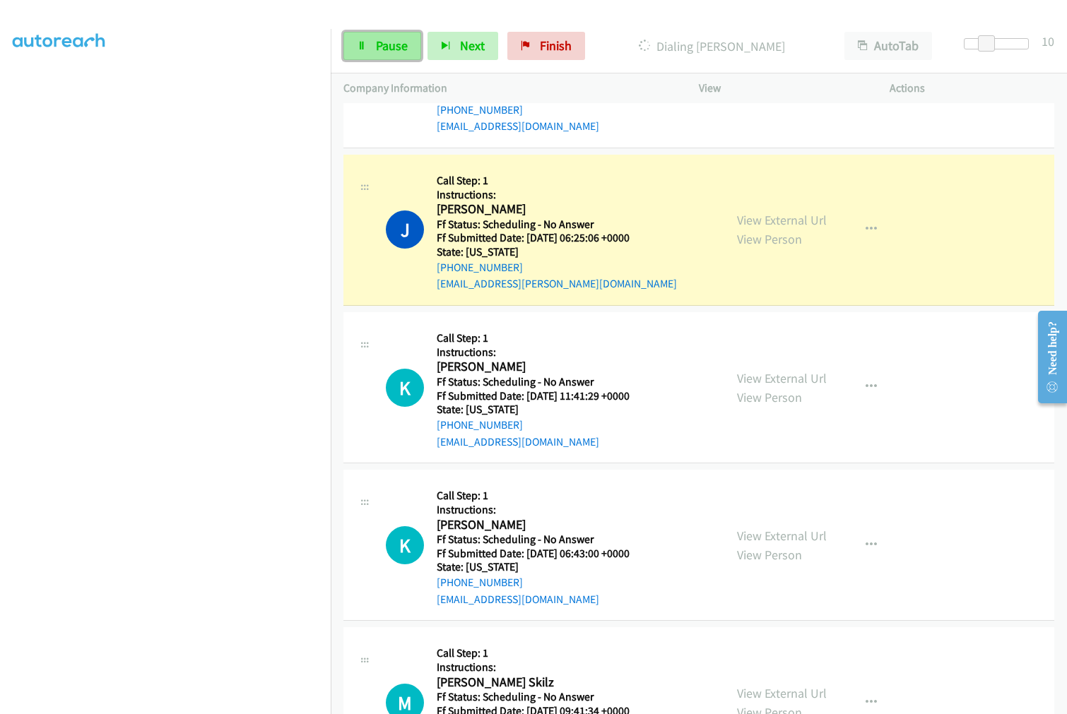
click at [384, 39] on span "Pause" at bounding box center [392, 45] width 32 height 16
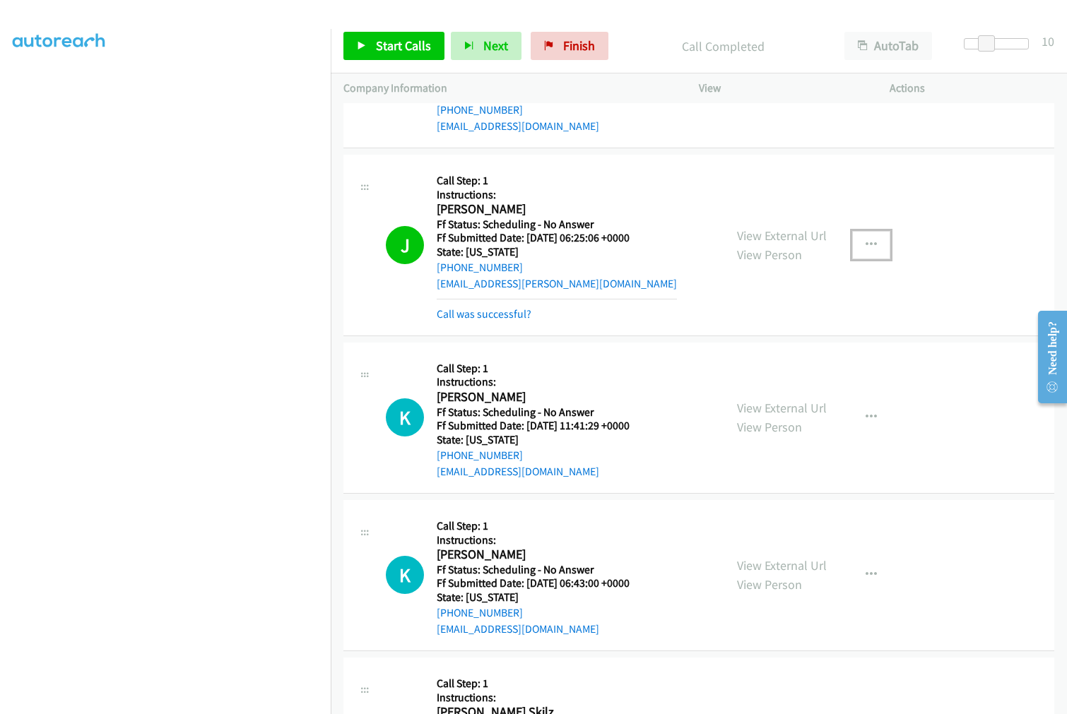
click at [873, 236] on button "button" at bounding box center [871, 245] width 38 height 28
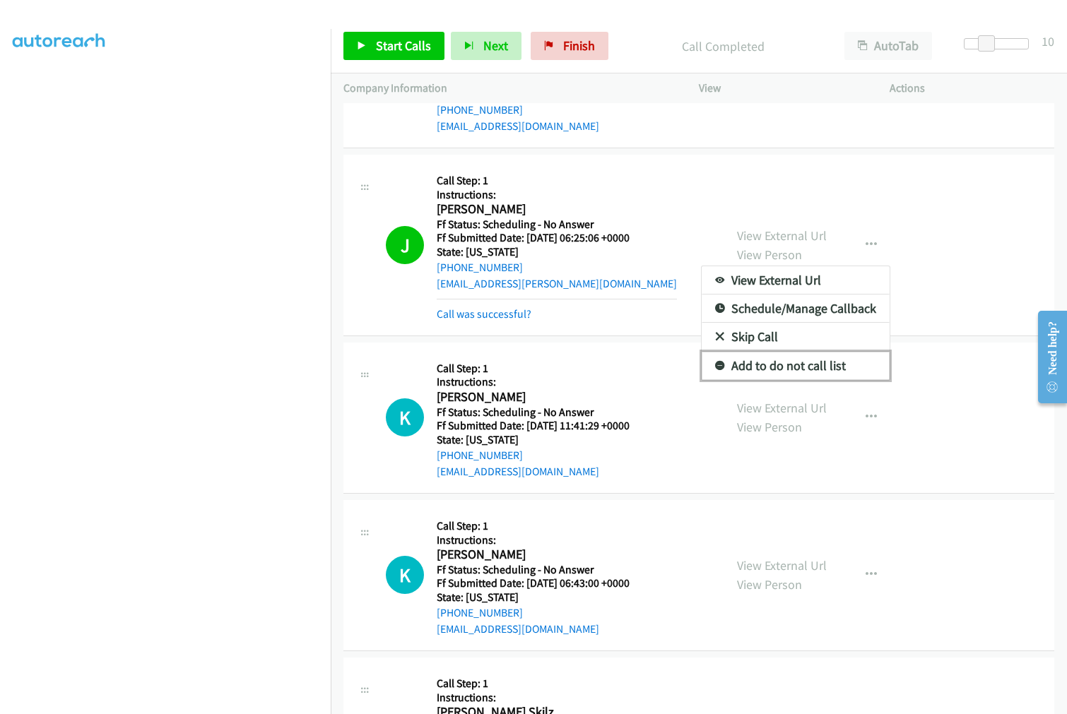
click at [785, 363] on link "Add to do not call list" at bounding box center [795, 366] width 188 height 28
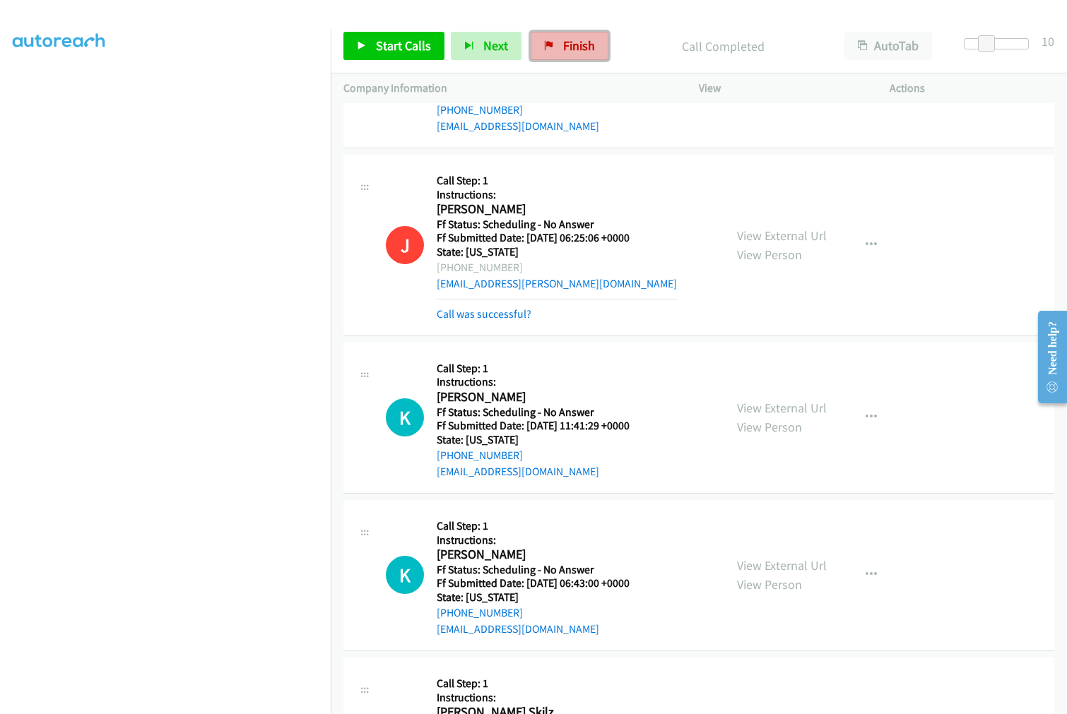
drag, startPoint x: 573, startPoint y: 42, endPoint x: 596, endPoint y: 55, distance: 26.6
click at [573, 42] on span "Finish" at bounding box center [579, 45] width 32 height 16
